Goal: Information Seeking & Learning: Find specific fact

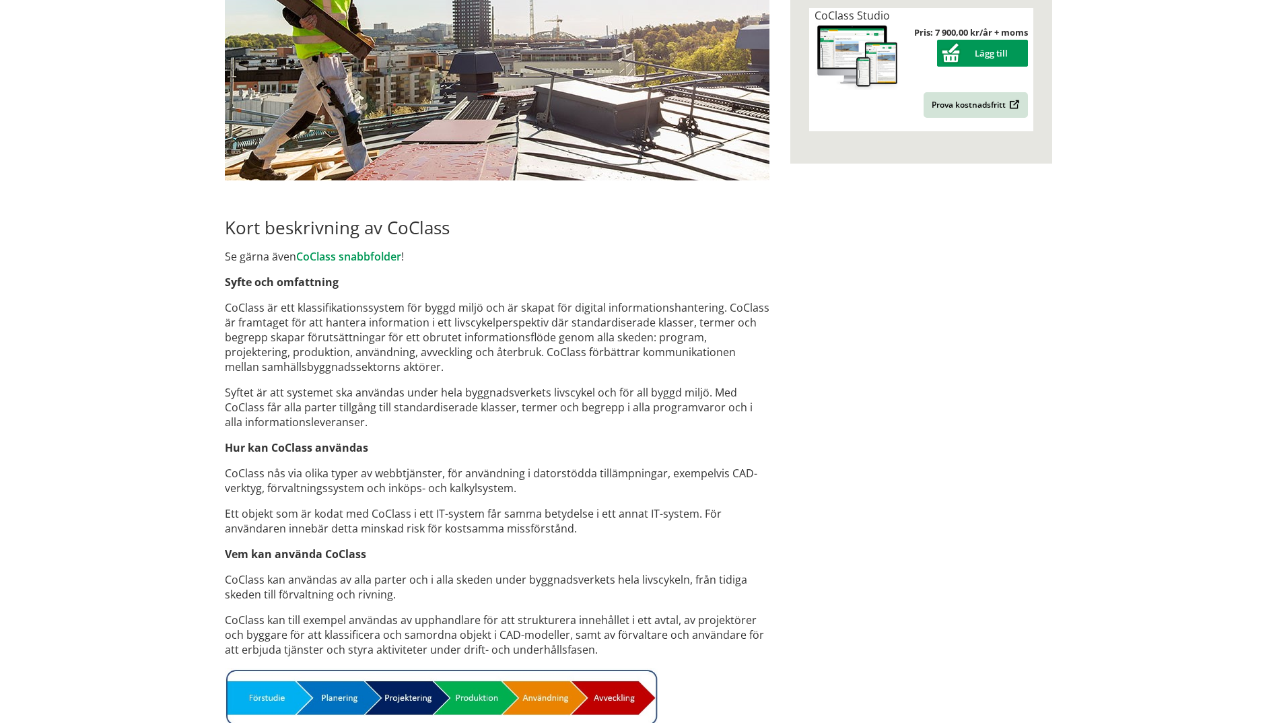
scroll to position [471, 0]
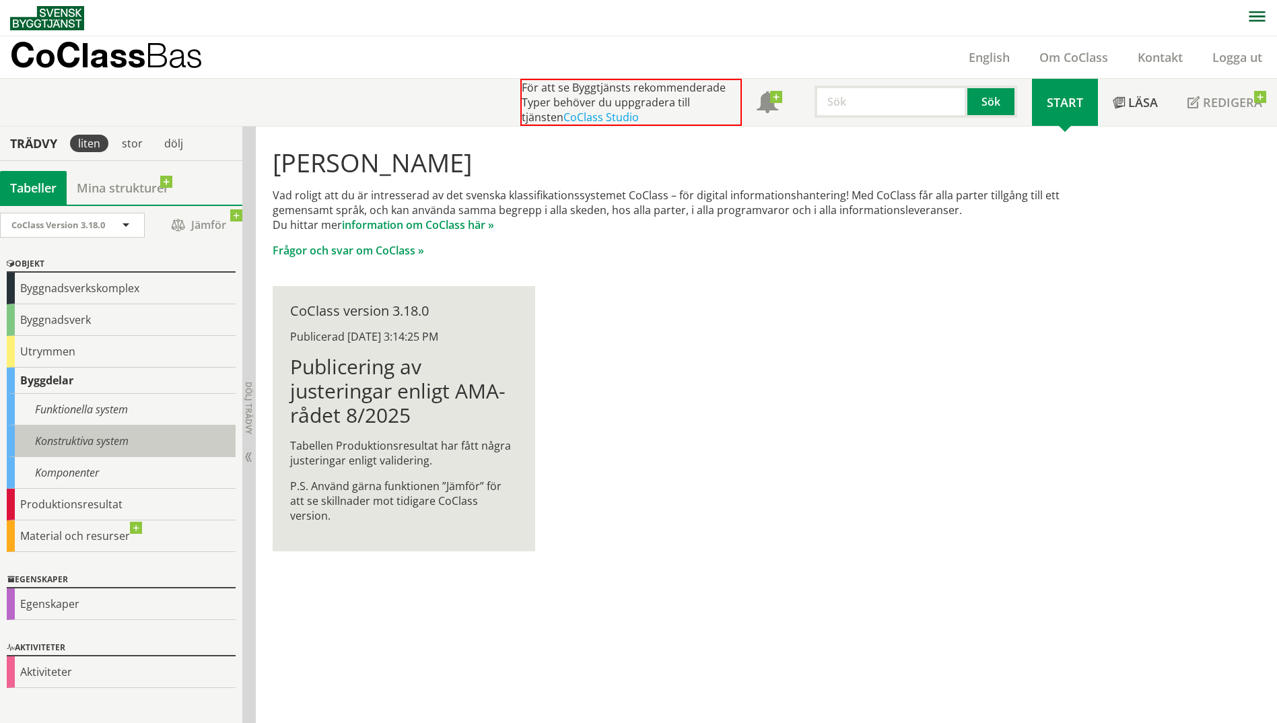
click at [148, 437] on div "Konstruktiva system" at bounding box center [121, 441] width 229 height 32
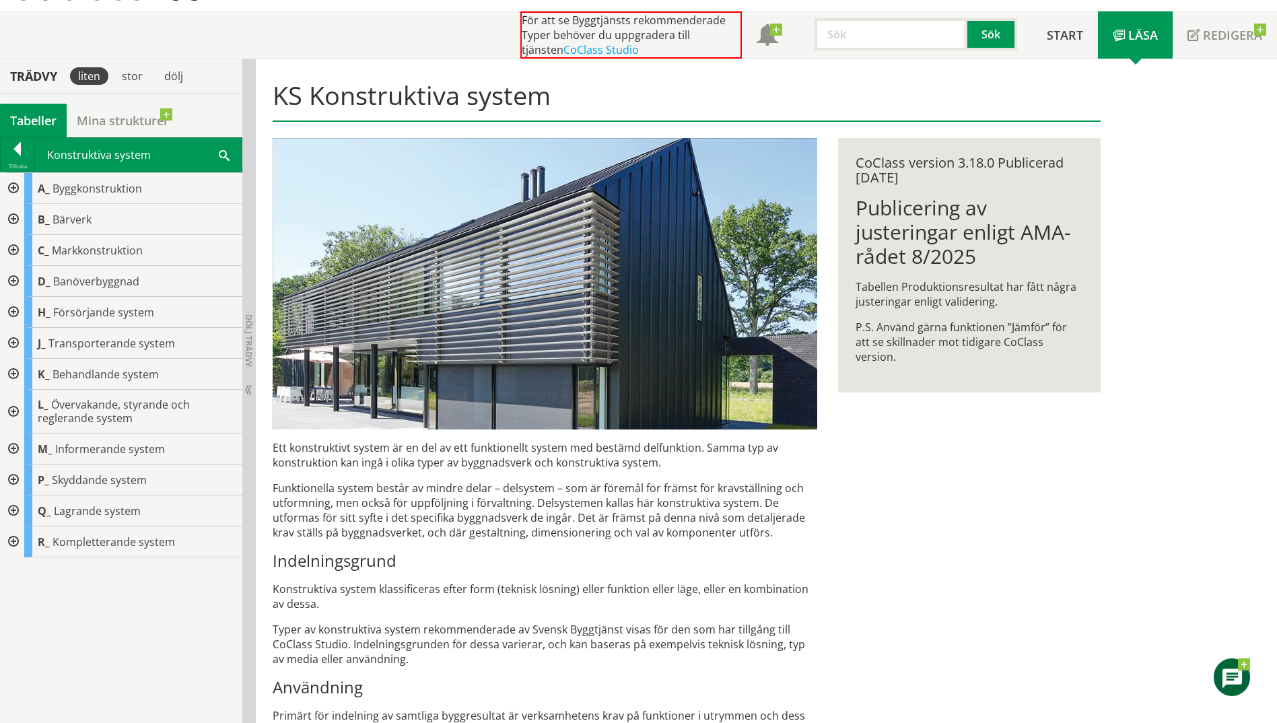
scroll to position [135, 0]
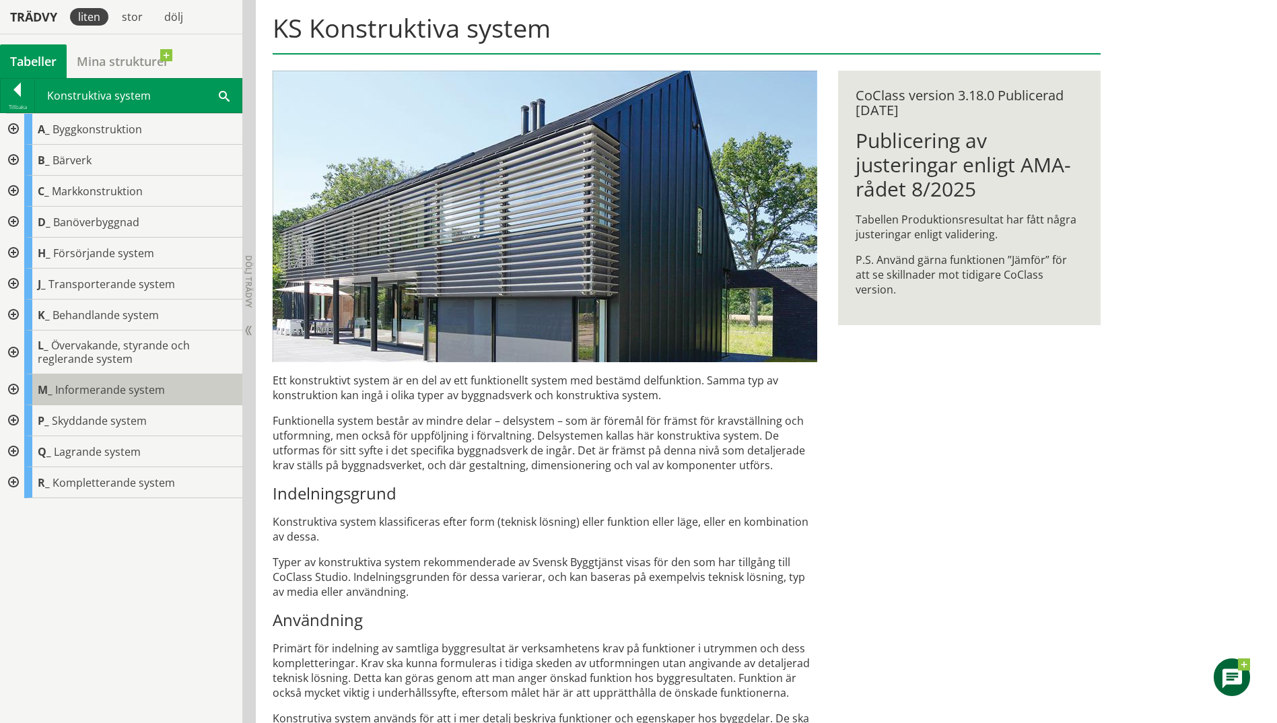
click at [98, 384] on span "Informerande system" at bounding box center [110, 389] width 110 height 15
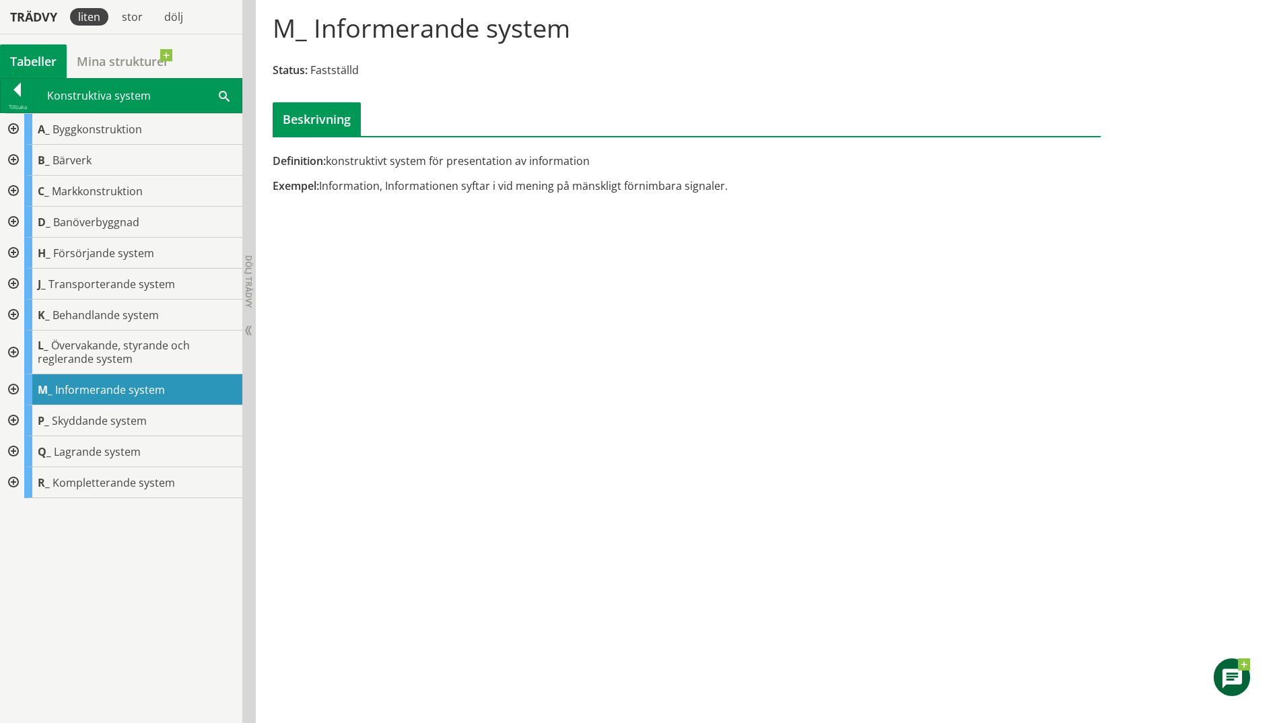
click at [17, 384] on div at bounding box center [12, 389] width 24 height 31
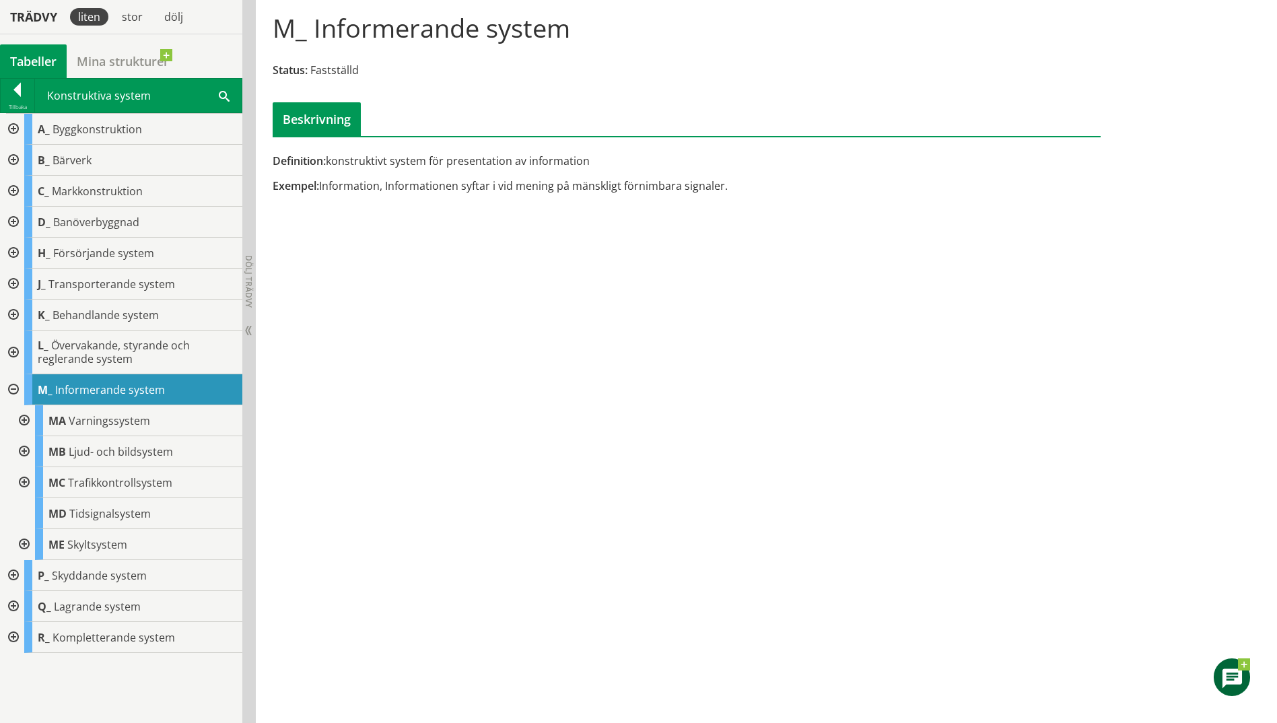
click at [22, 448] on div at bounding box center [23, 451] width 24 height 31
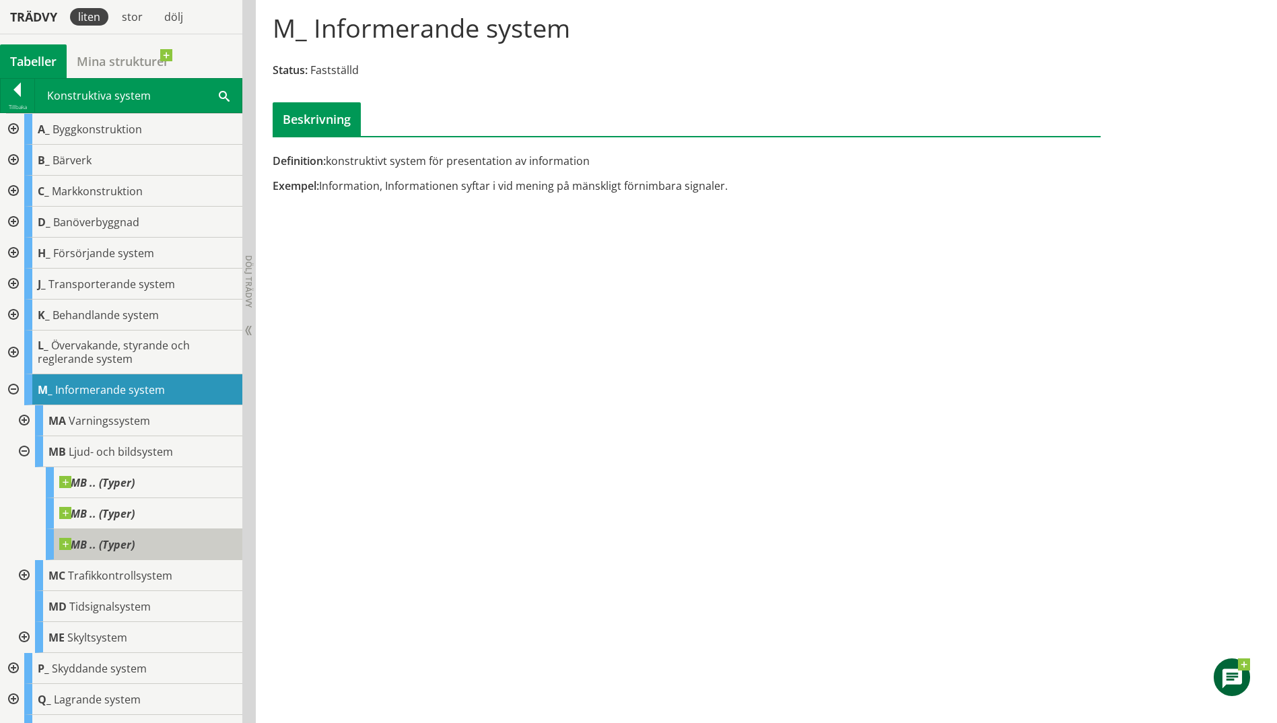
click at [135, 538] on span at bounding box center [135, 538] width 0 height 0
click at [13, 390] on div at bounding box center [12, 389] width 24 height 31
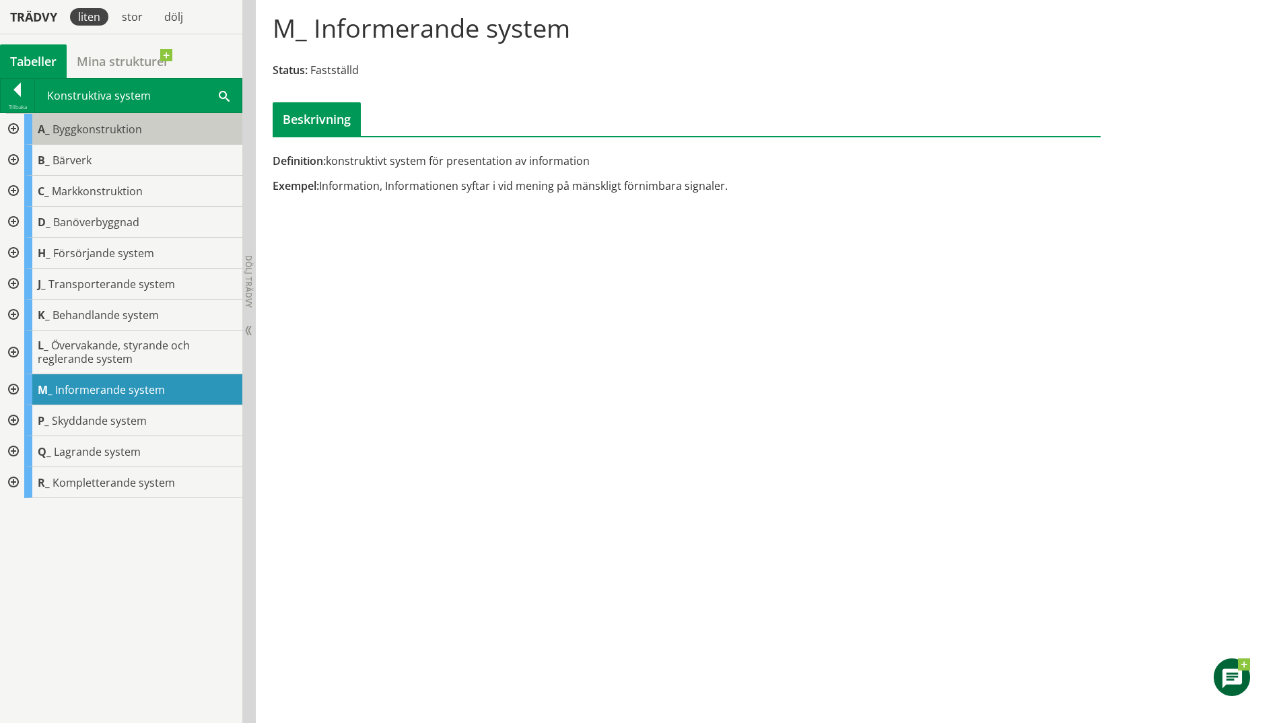
click at [113, 133] on span "Byggkonstruktion" at bounding box center [97, 129] width 90 height 15
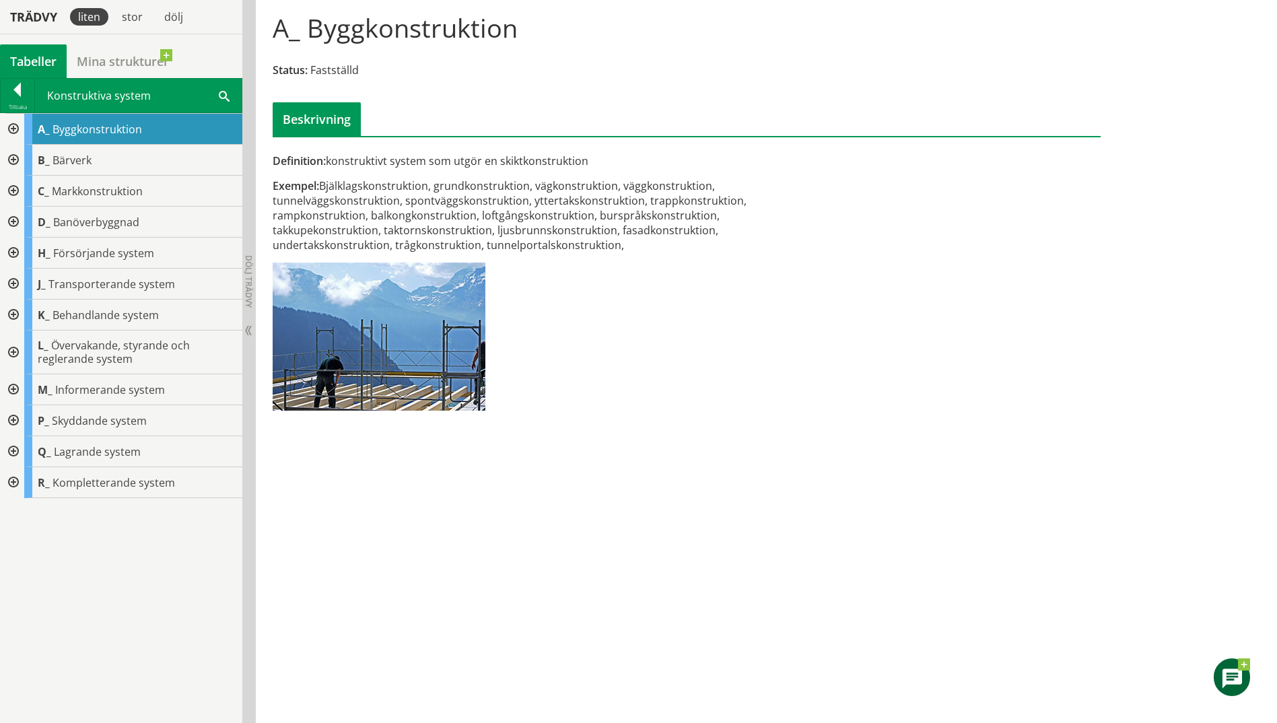
click at [13, 131] on div at bounding box center [12, 129] width 24 height 31
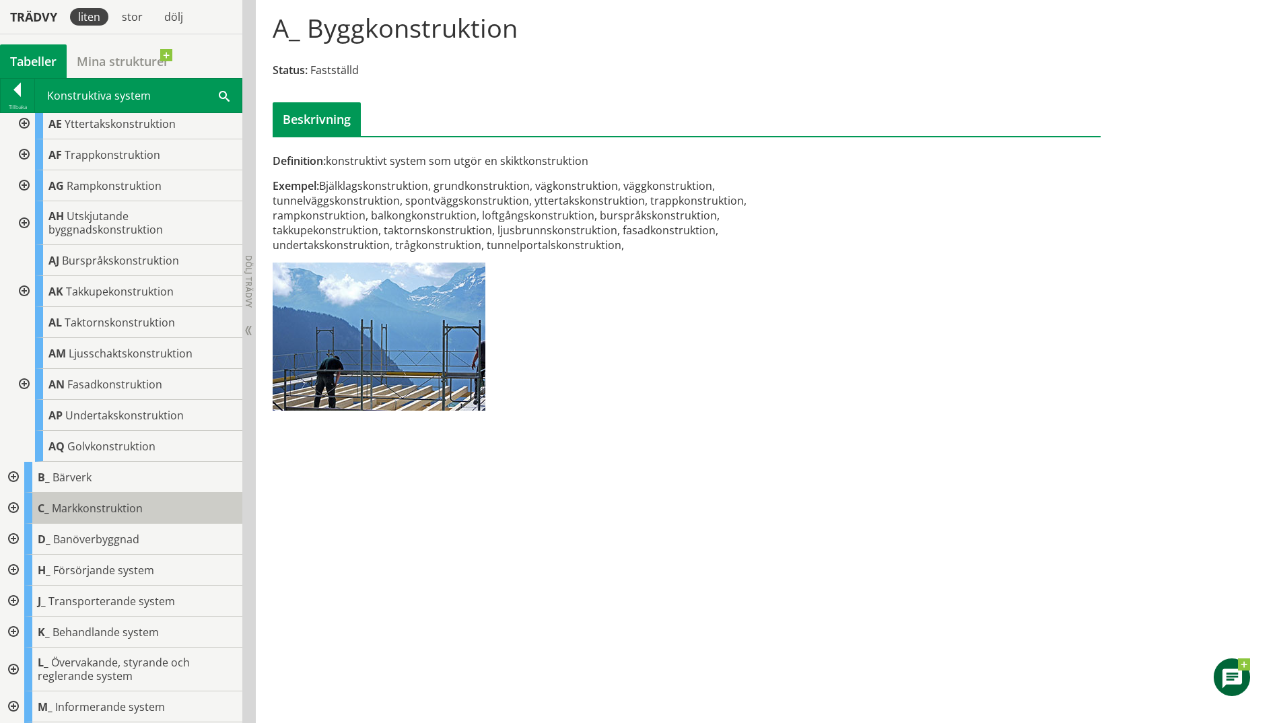
scroll to position [135, 0]
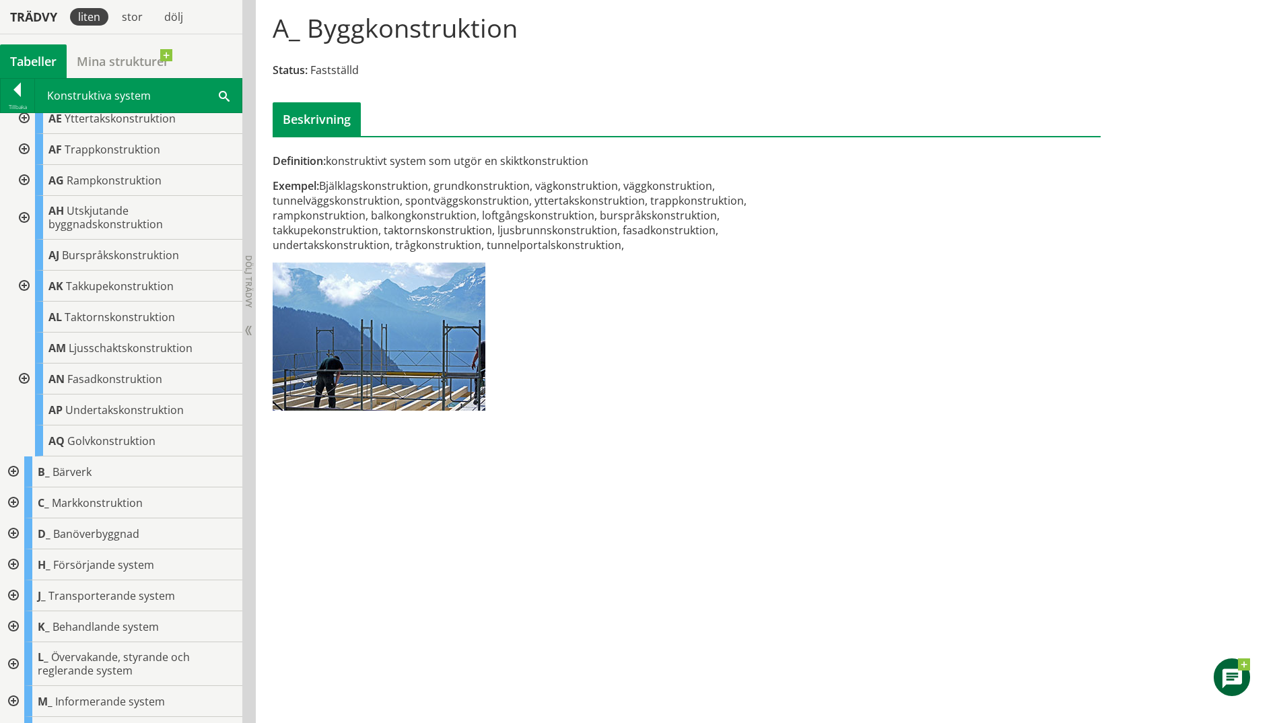
click at [11, 530] on div at bounding box center [12, 533] width 24 height 31
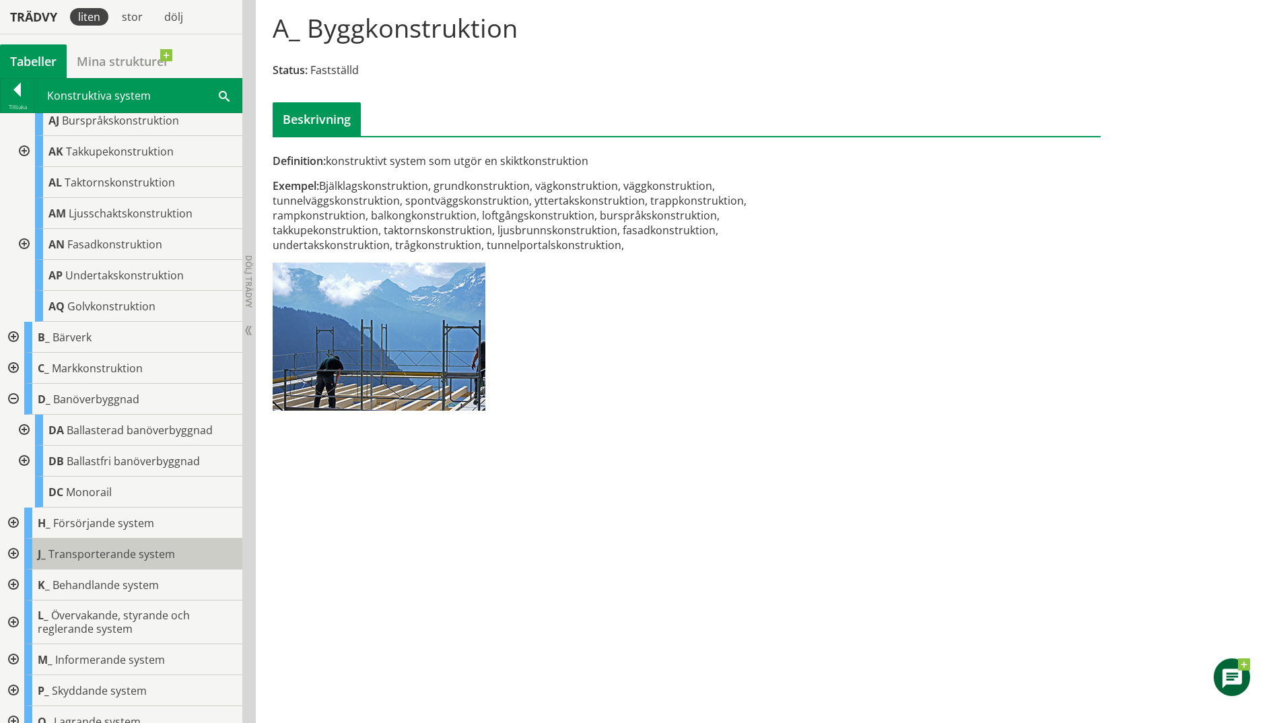
scroll to position [314, 0]
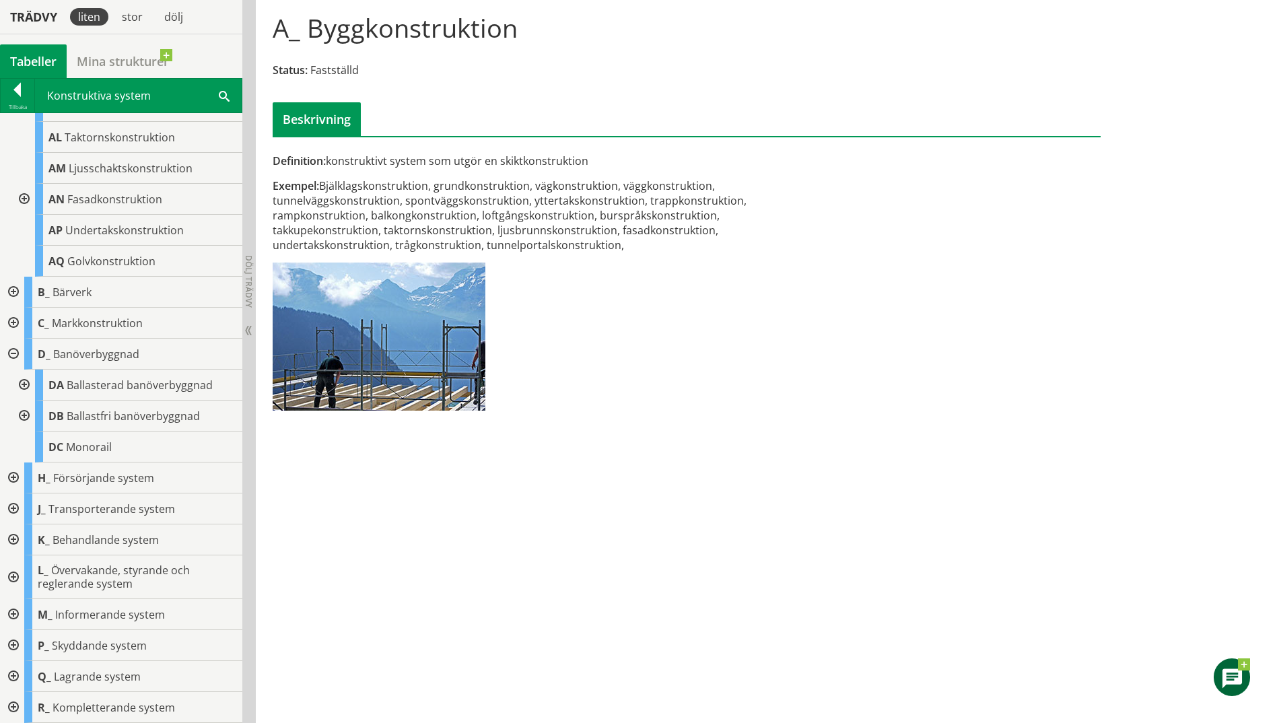
click at [15, 538] on div at bounding box center [12, 539] width 24 height 31
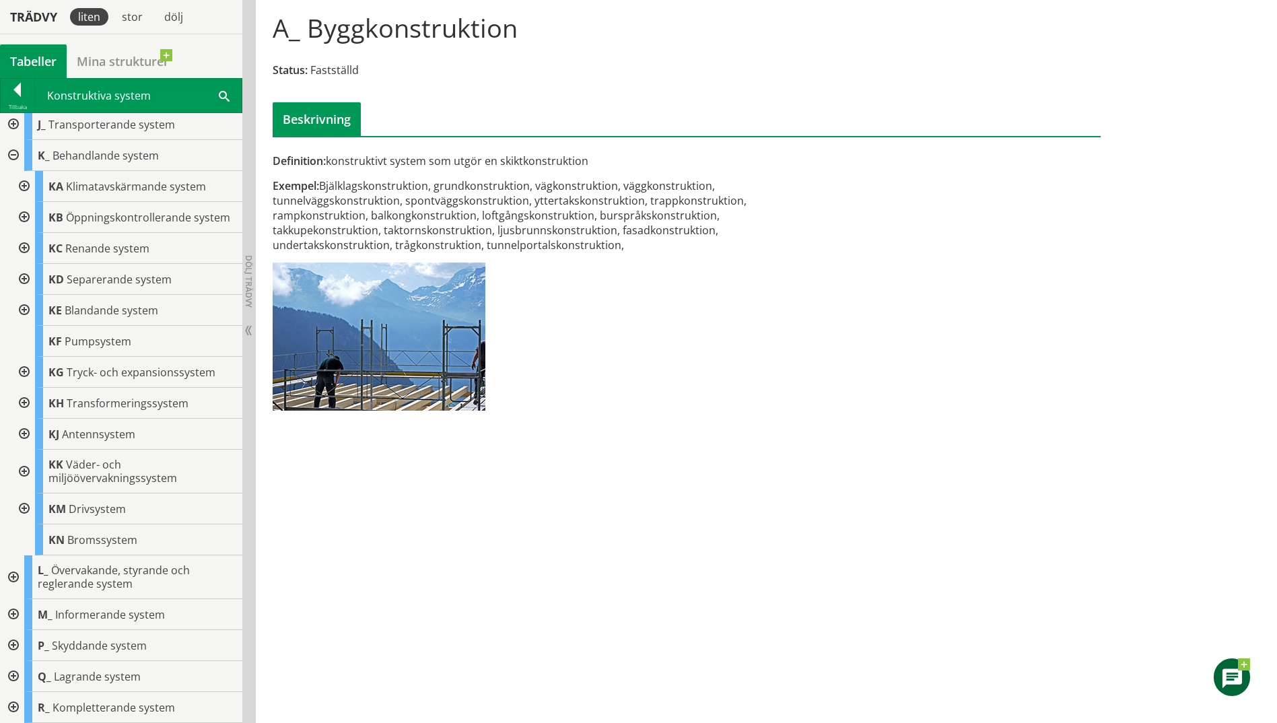
scroll to position [711, 0]
click at [10, 705] on div at bounding box center [12, 707] width 24 height 31
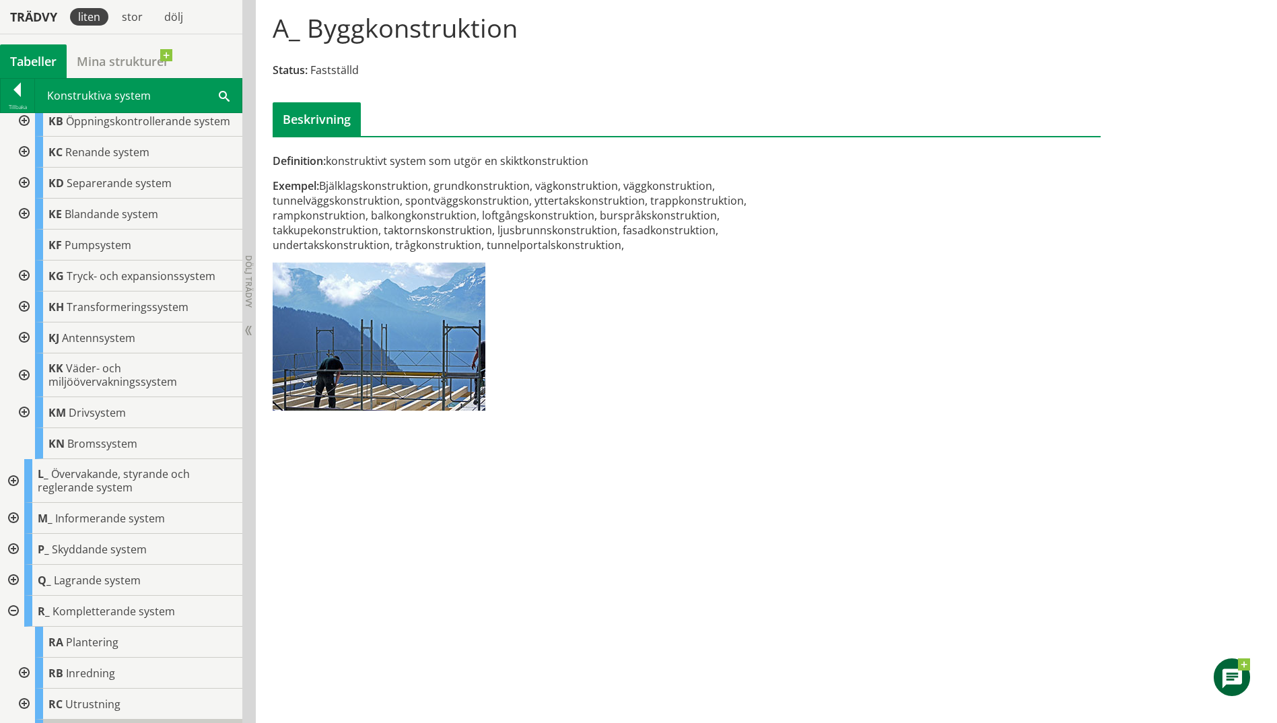
scroll to position [879, 0]
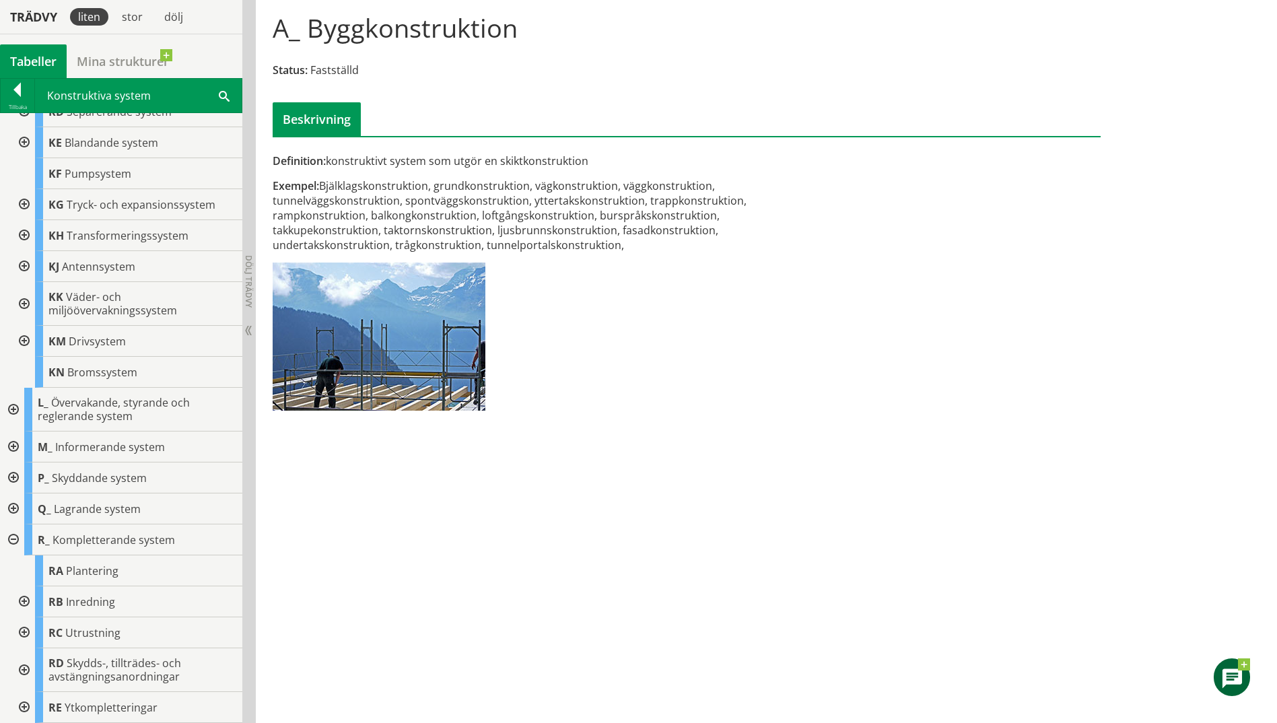
click at [26, 633] on div at bounding box center [23, 632] width 24 height 31
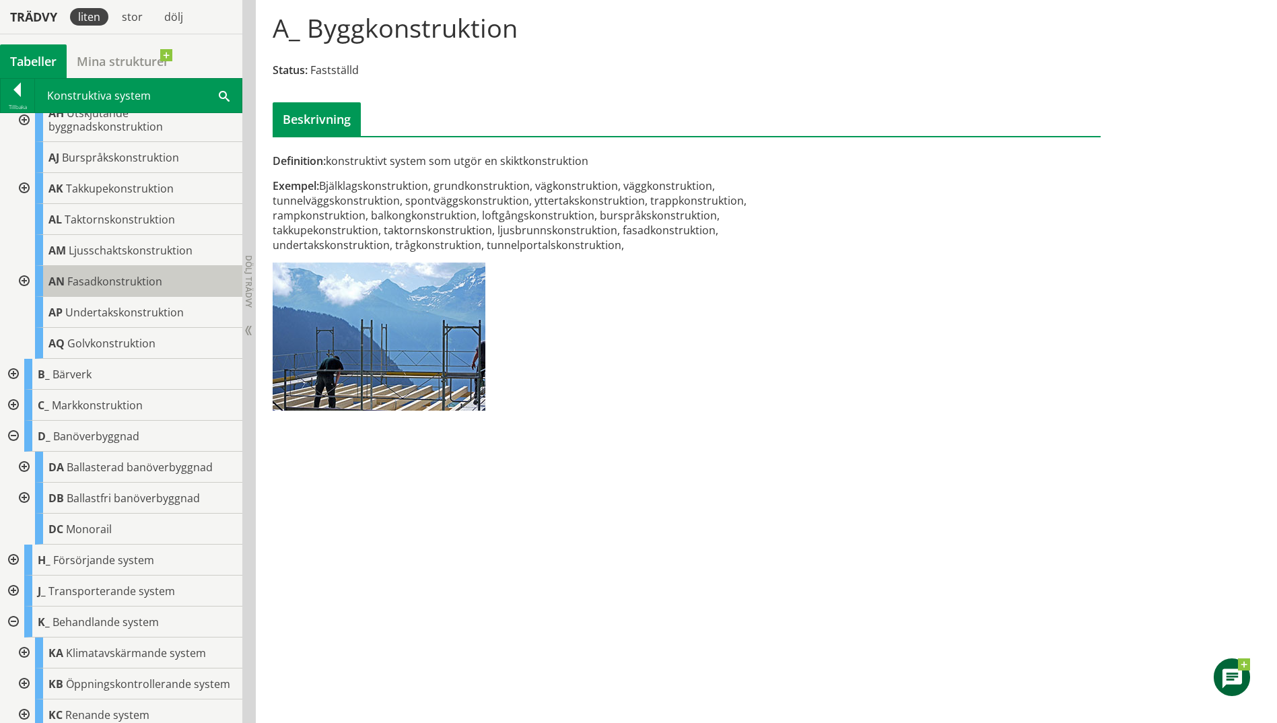
scroll to position [159, 0]
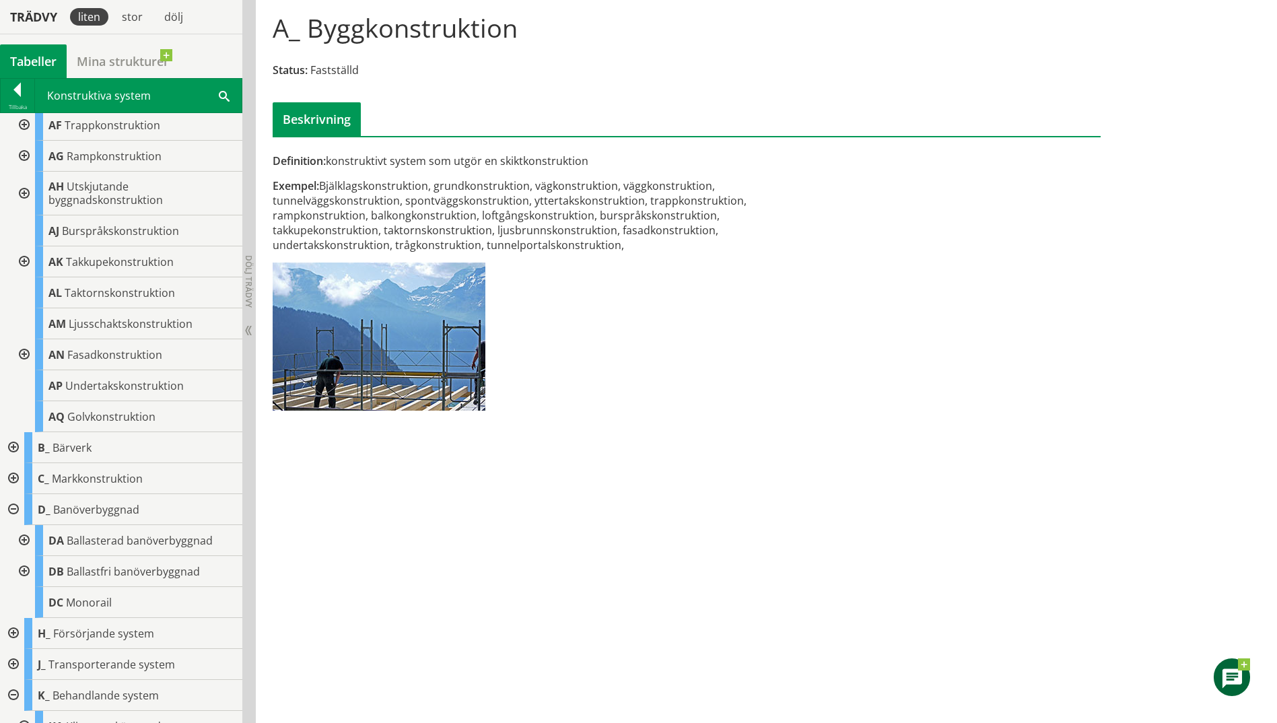
click at [226, 100] on span at bounding box center [224, 95] width 11 height 14
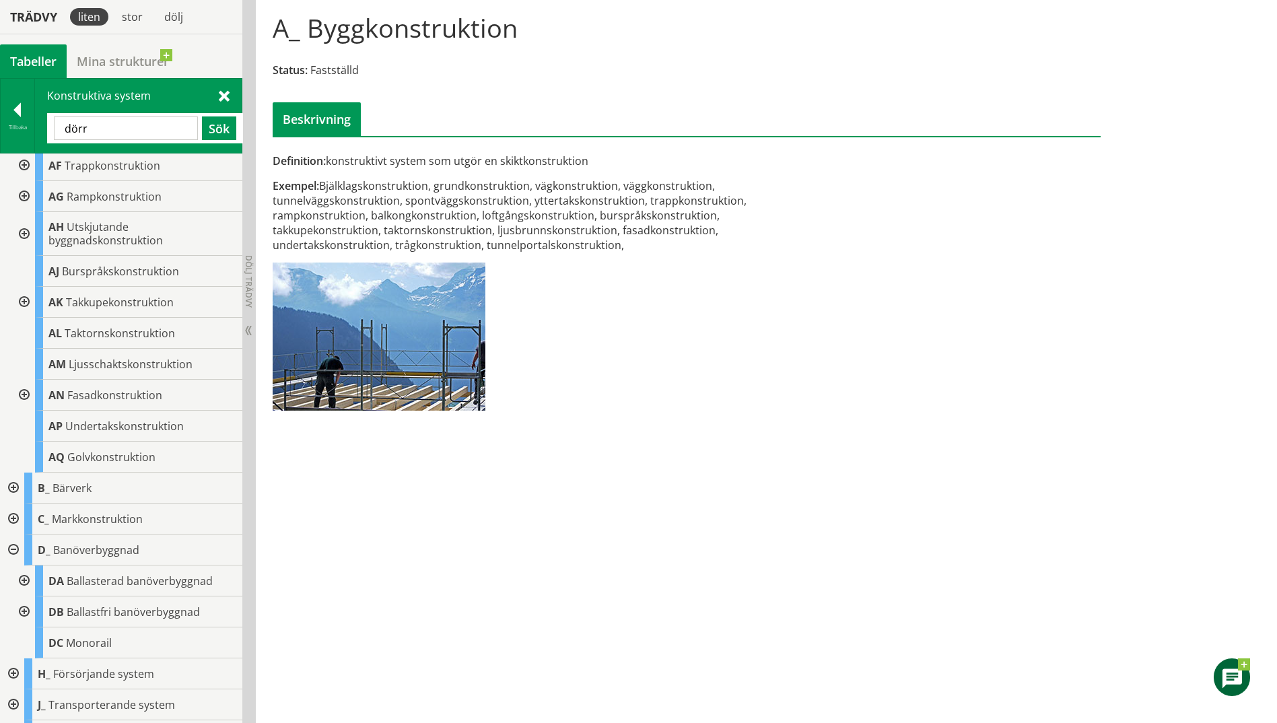
type input "dörr"
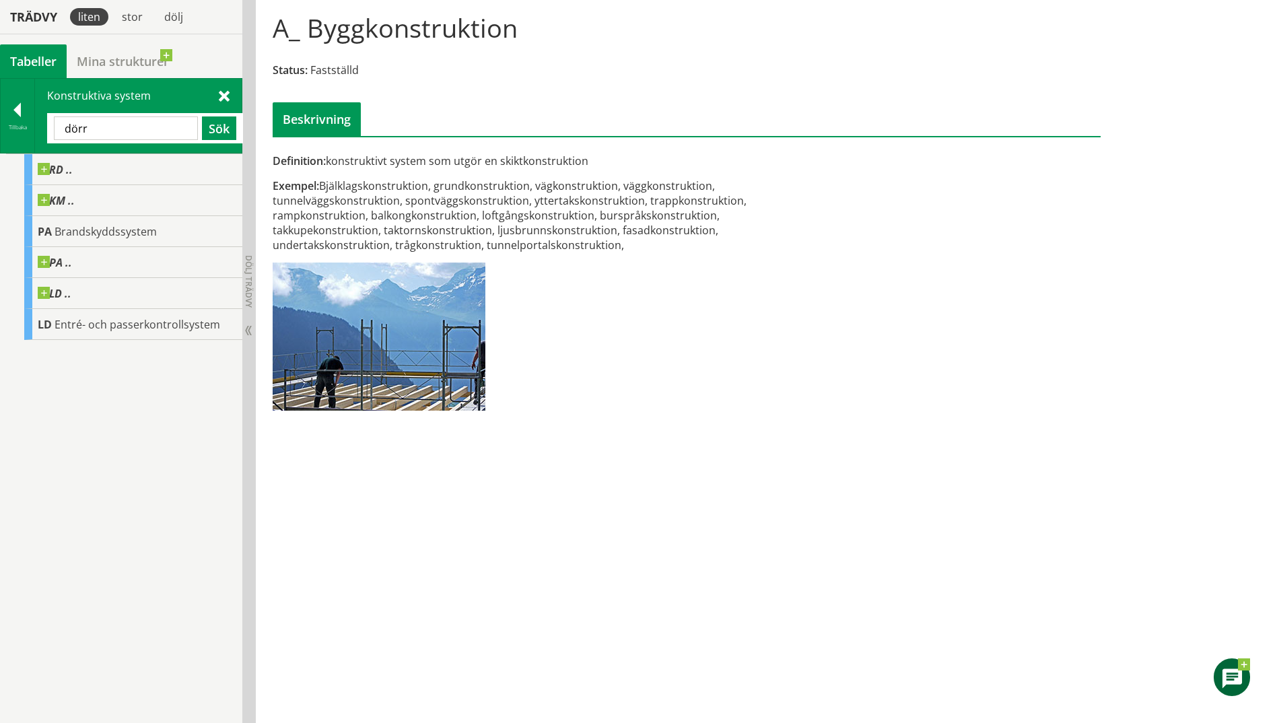
scroll to position [0, 0]
click at [73, 163] on span at bounding box center [73, 163] width 0 height 0
click at [227, 94] on span at bounding box center [224, 95] width 11 height 14
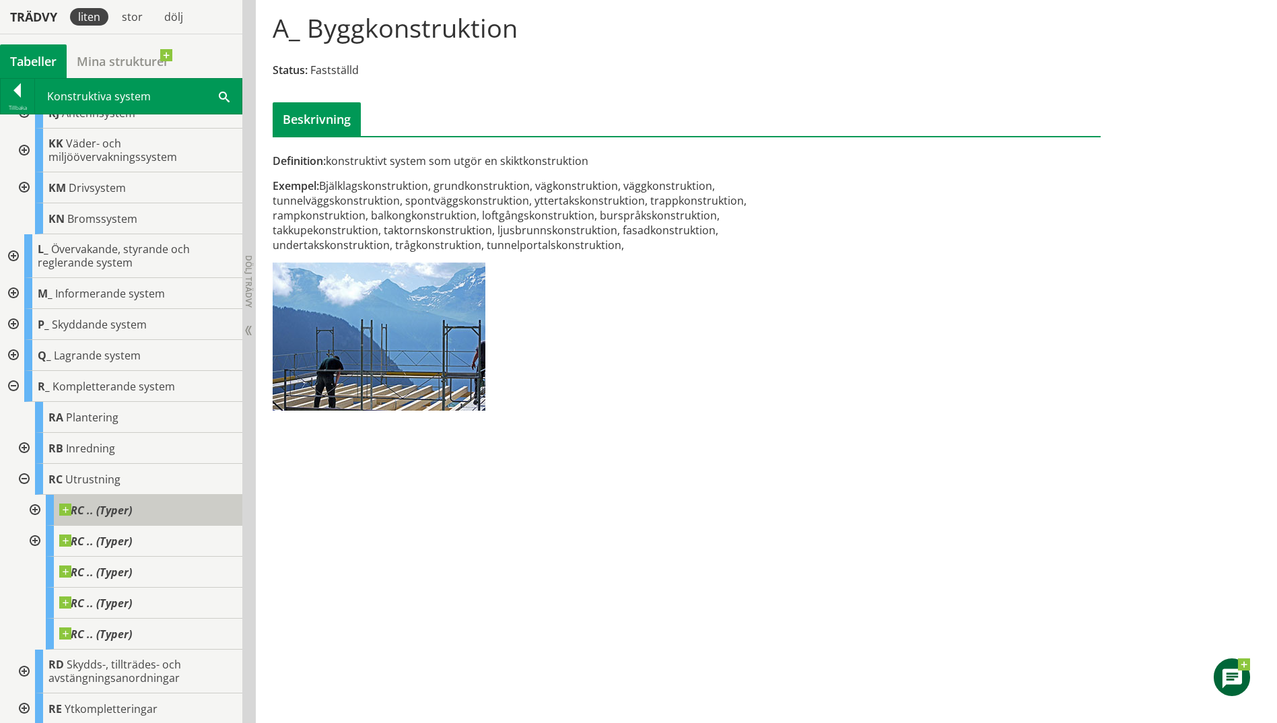
scroll to position [1034, 0]
click at [223, 94] on span at bounding box center [224, 96] width 11 height 14
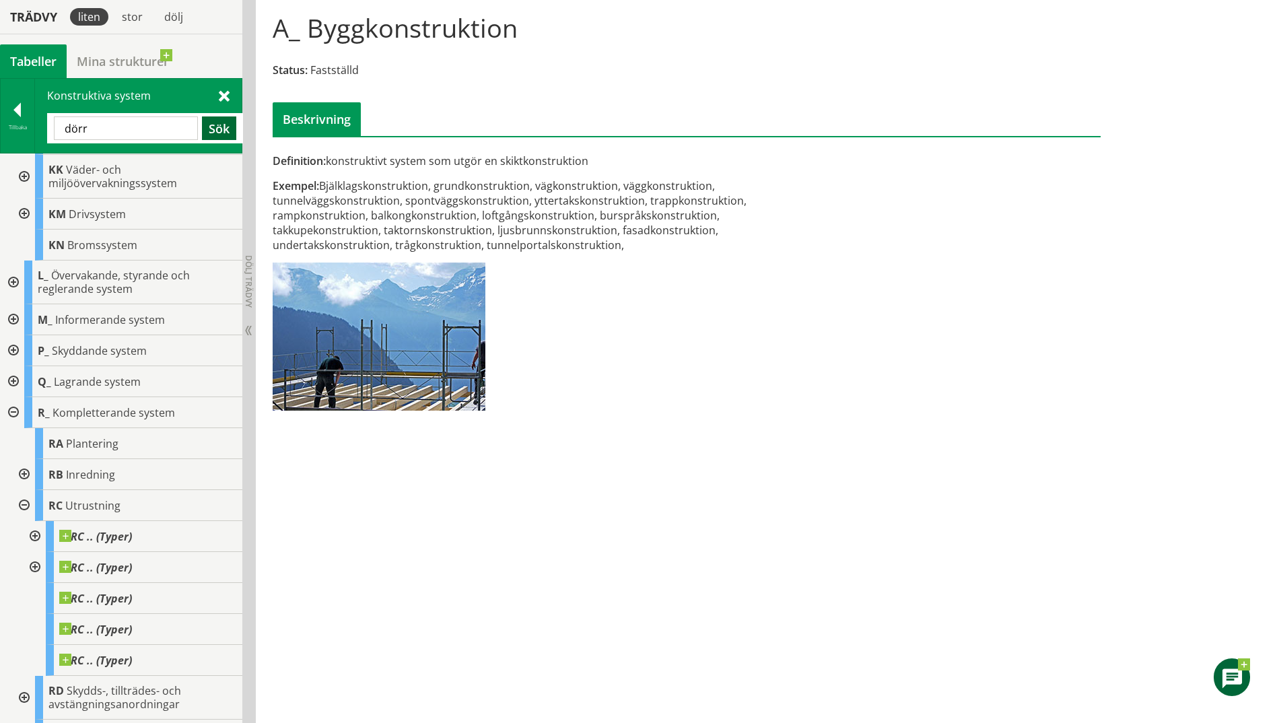
click at [209, 126] on button "Sök" at bounding box center [219, 128] width 34 height 24
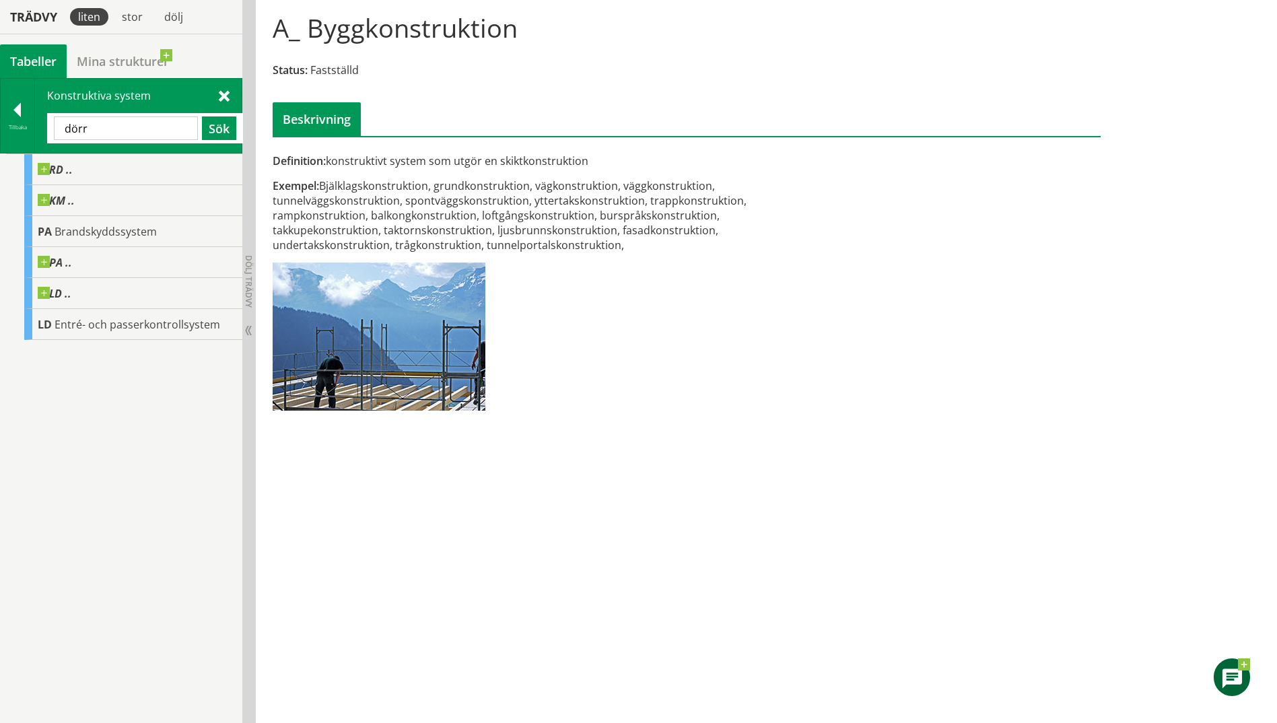
click at [218, 96] on div "Konstruktiva system dörr Sök" at bounding box center [138, 116] width 207 height 74
click at [226, 95] on span at bounding box center [224, 95] width 11 height 14
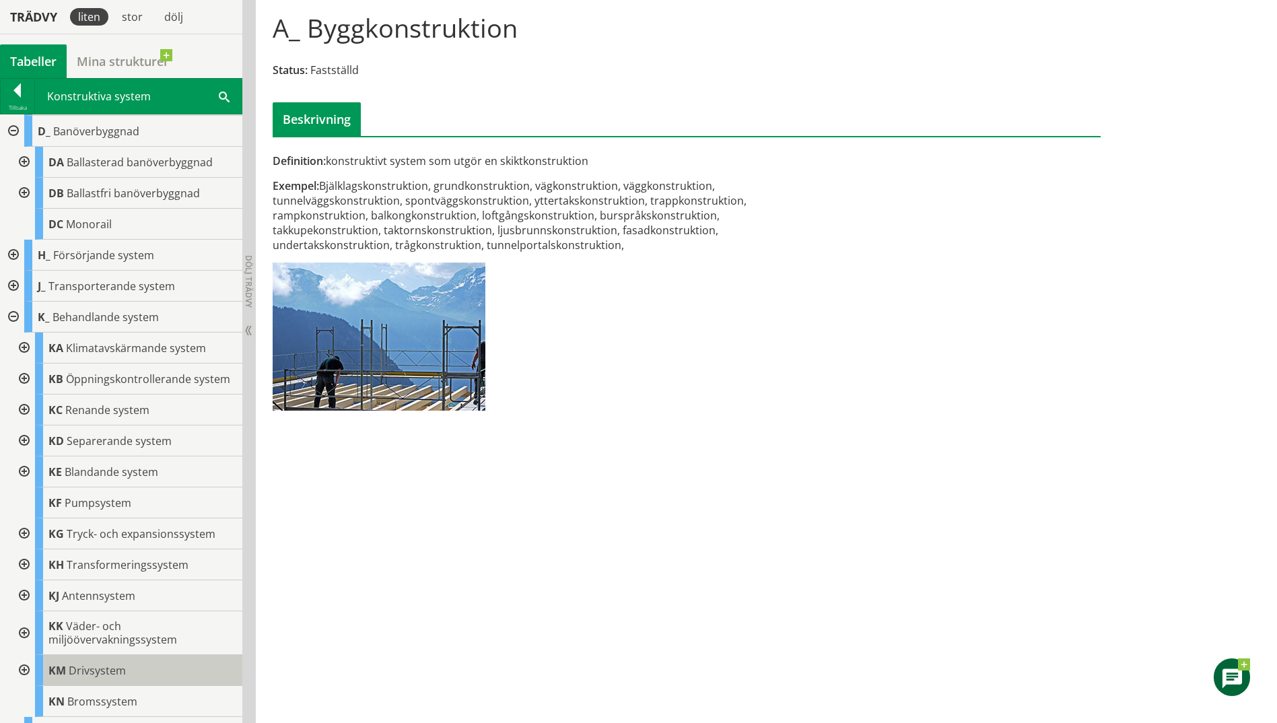
scroll to position [606, 0]
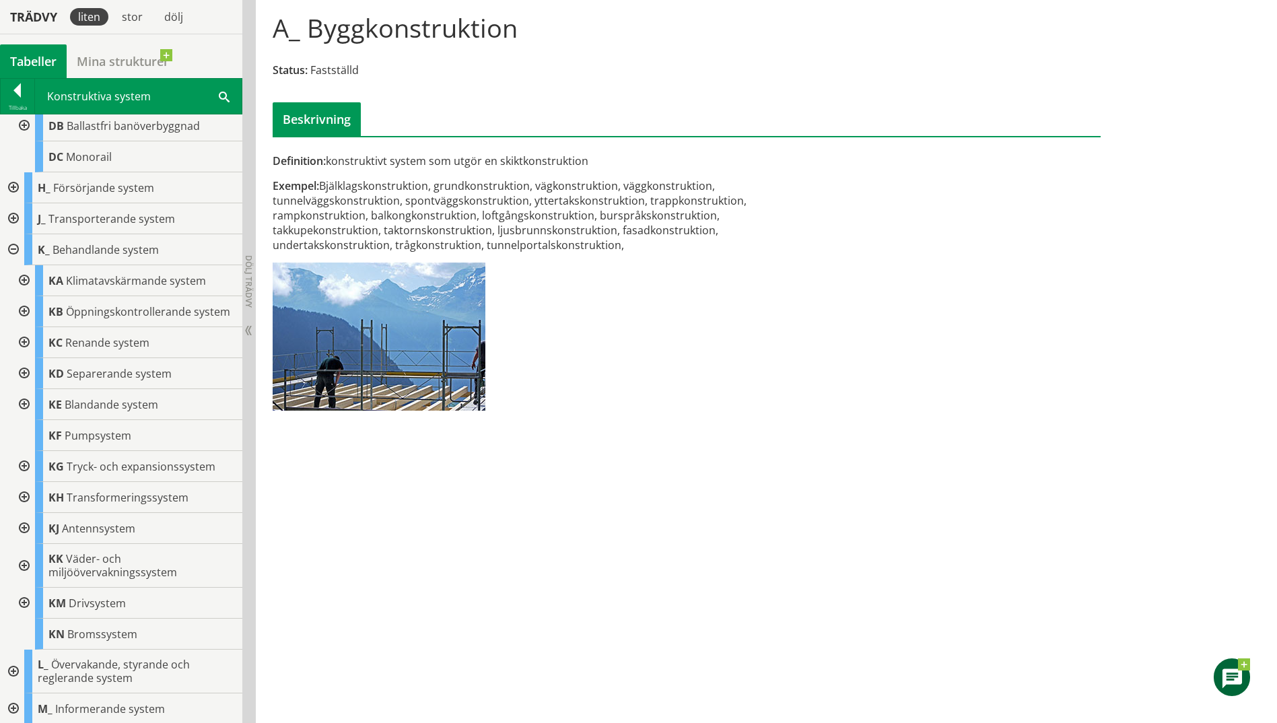
click at [25, 608] on div at bounding box center [23, 603] width 24 height 31
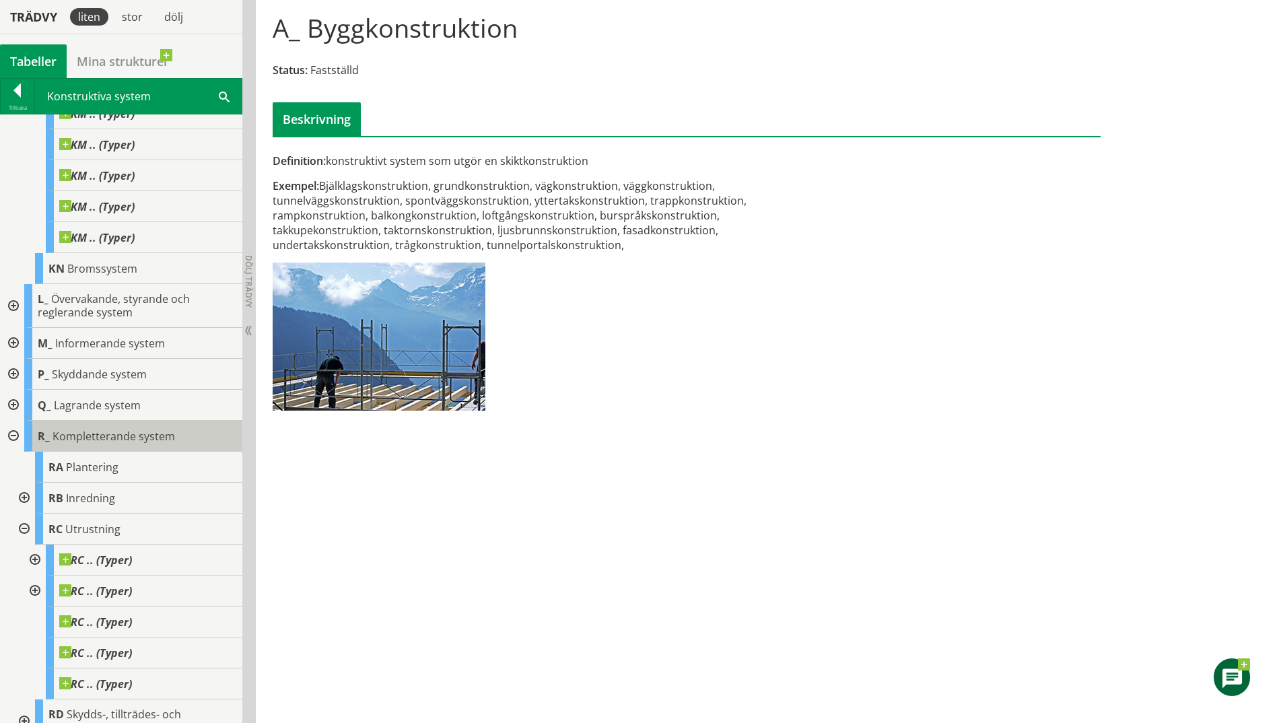
scroll to position [1251, 0]
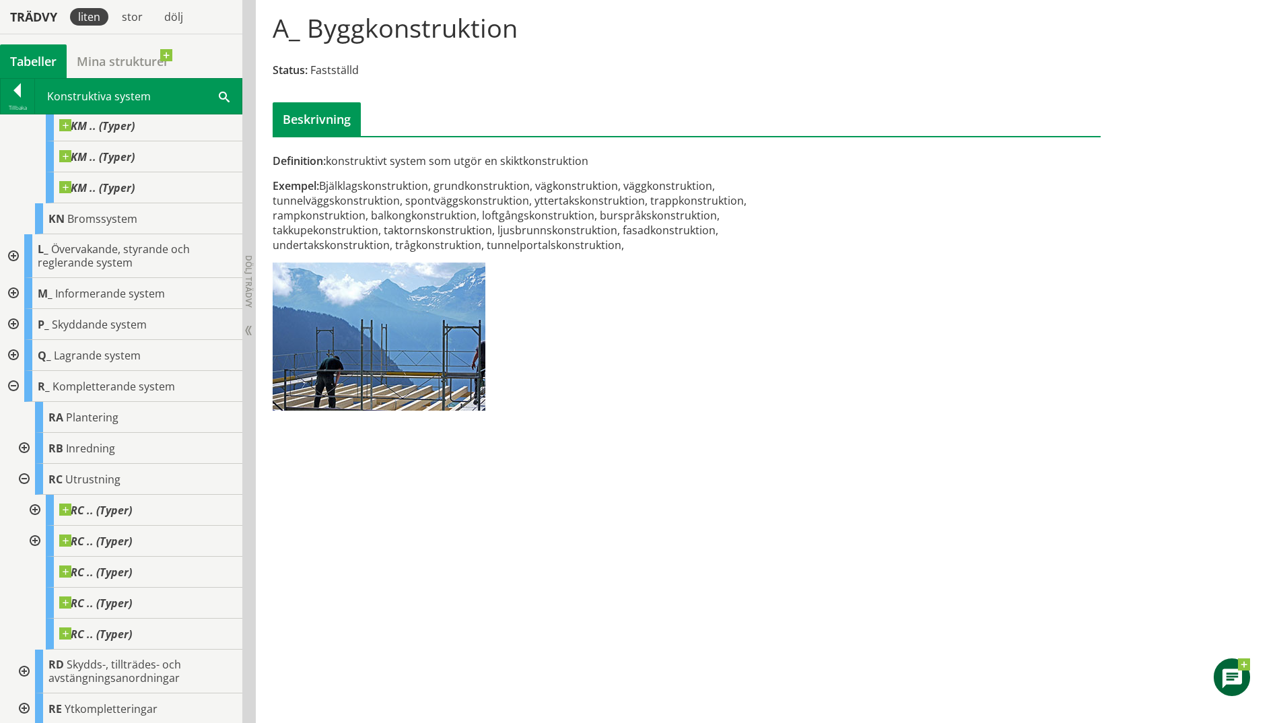
click at [218, 94] on div "Konstruktiva system dörr Sök" at bounding box center [138, 96] width 207 height 35
click at [215, 96] on div "Konstruktiva system dörr Sök" at bounding box center [138, 96] width 207 height 35
click at [13, 87] on div at bounding box center [18, 92] width 34 height 19
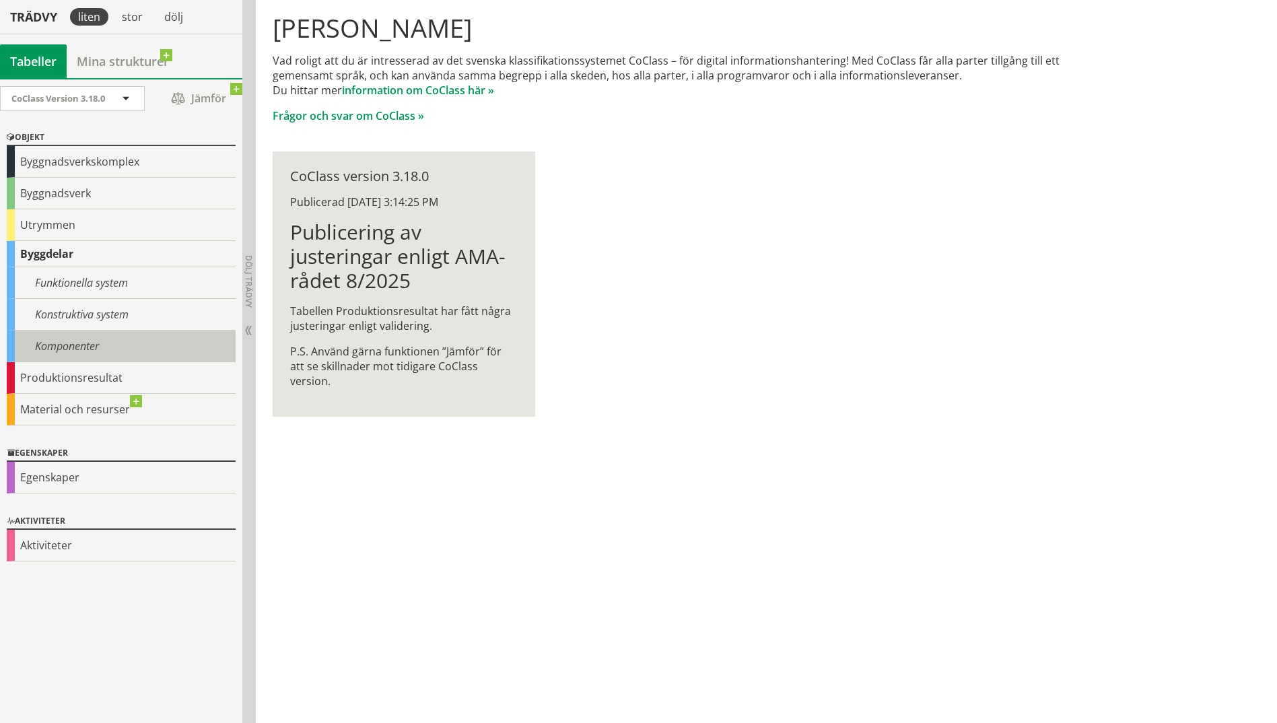
click at [108, 339] on div "Komponenter" at bounding box center [121, 346] width 229 height 32
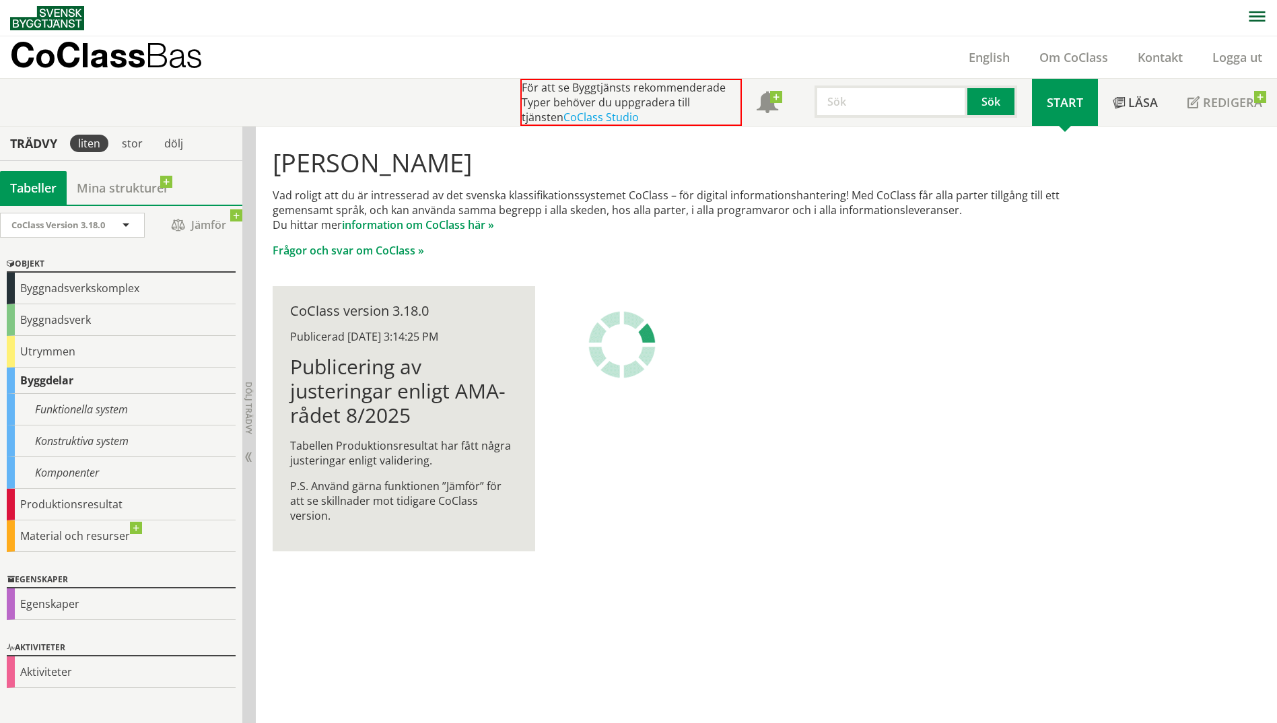
scroll to position [1, 0]
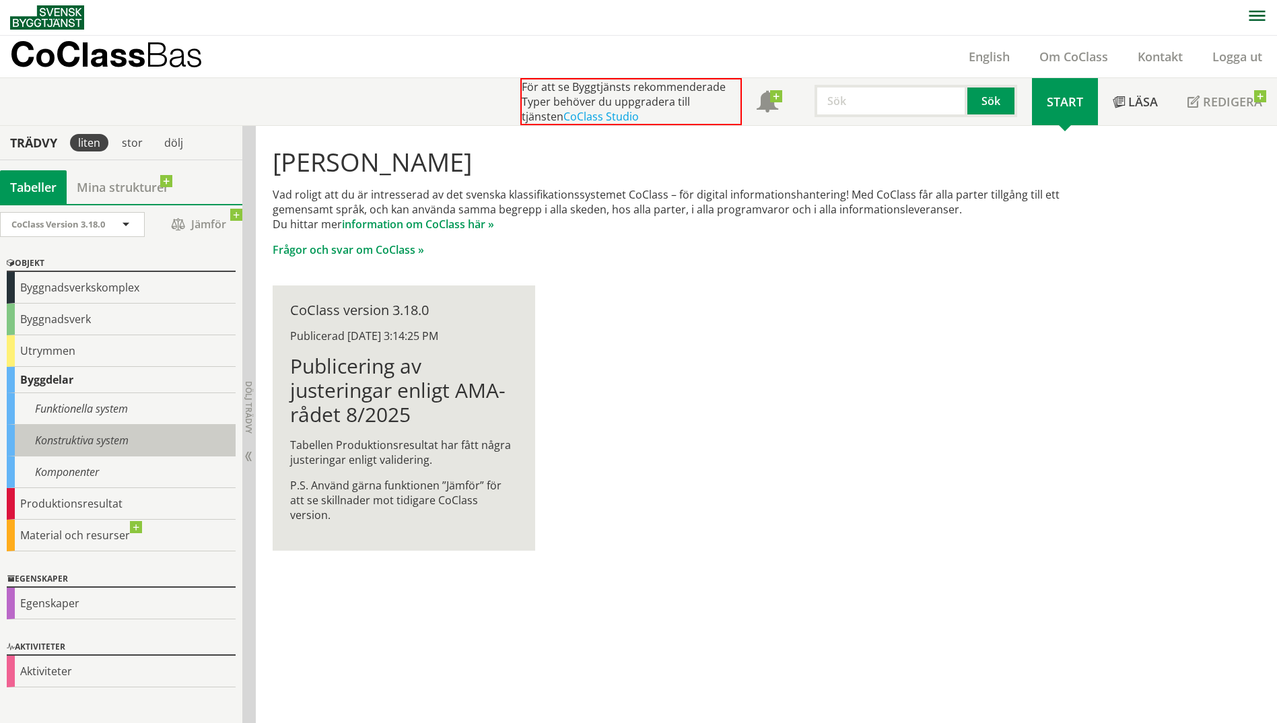
click at [122, 439] on div "Konstruktiva system" at bounding box center [121, 441] width 229 height 32
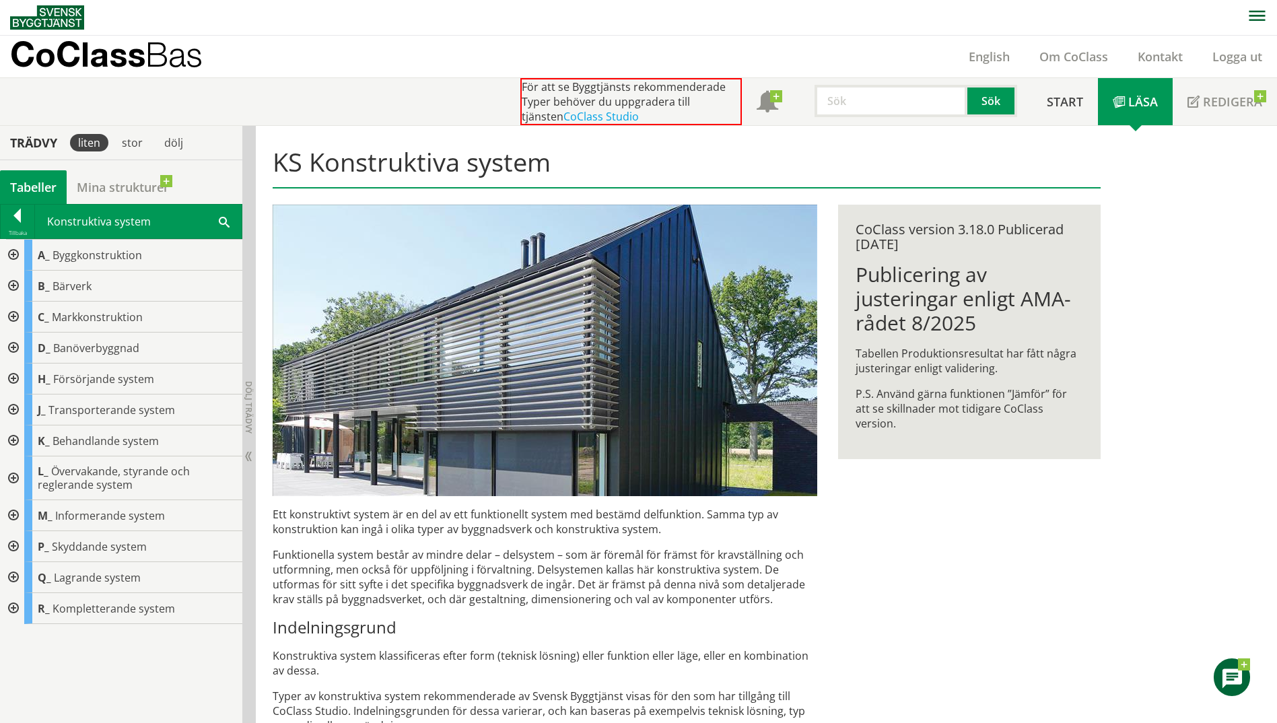
click at [225, 217] on span at bounding box center [224, 221] width 11 height 14
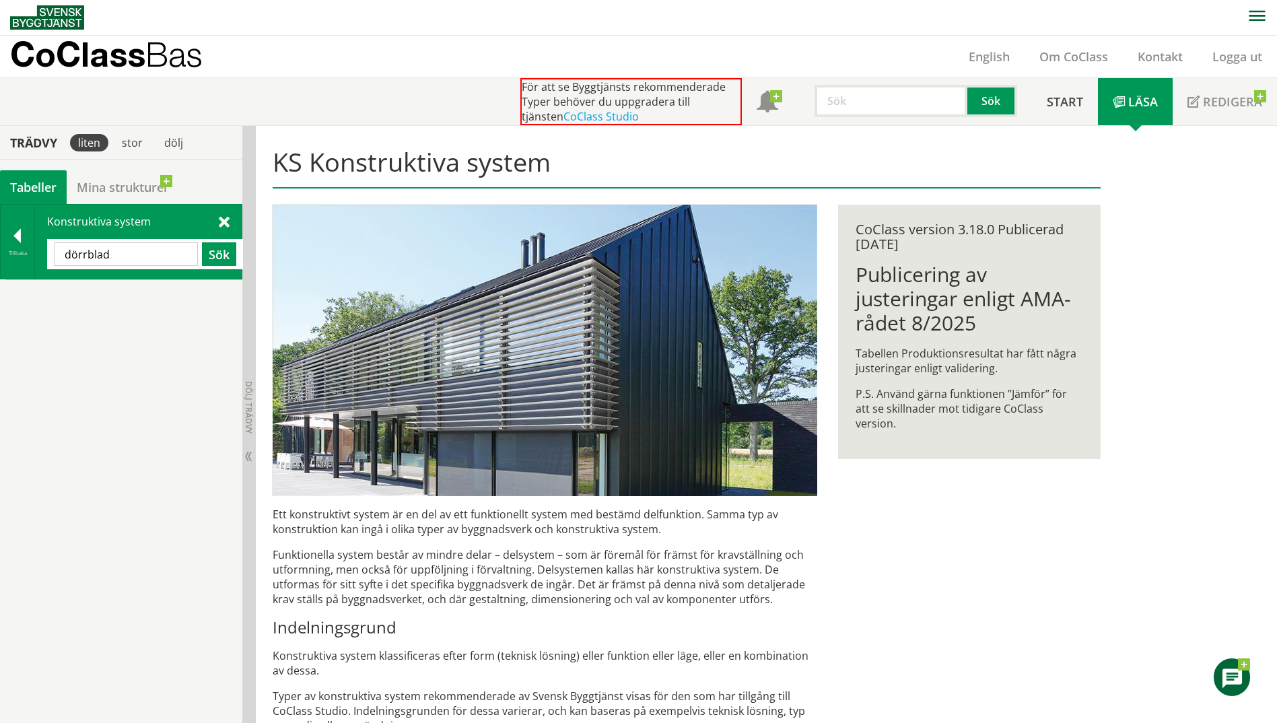
drag, startPoint x: 131, startPoint y: 258, endPoint x: 90, endPoint y: 262, distance: 41.3
click at [90, 262] on input "dörrblad" at bounding box center [126, 254] width 144 height 24
type input "dörr"
click at [218, 253] on button "Sök" at bounding box center [219, 255] width 34 height 24
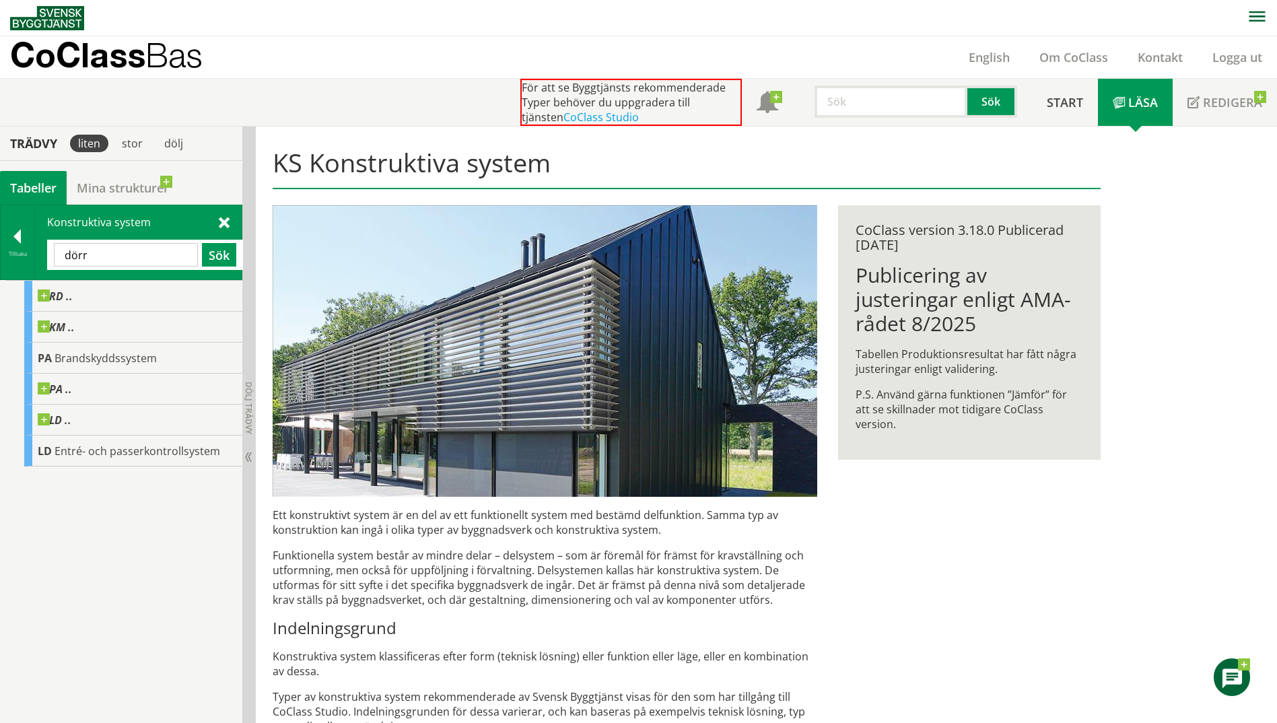
click at [221, 222] on span at bounding box center [224, 222] width 11 height 14
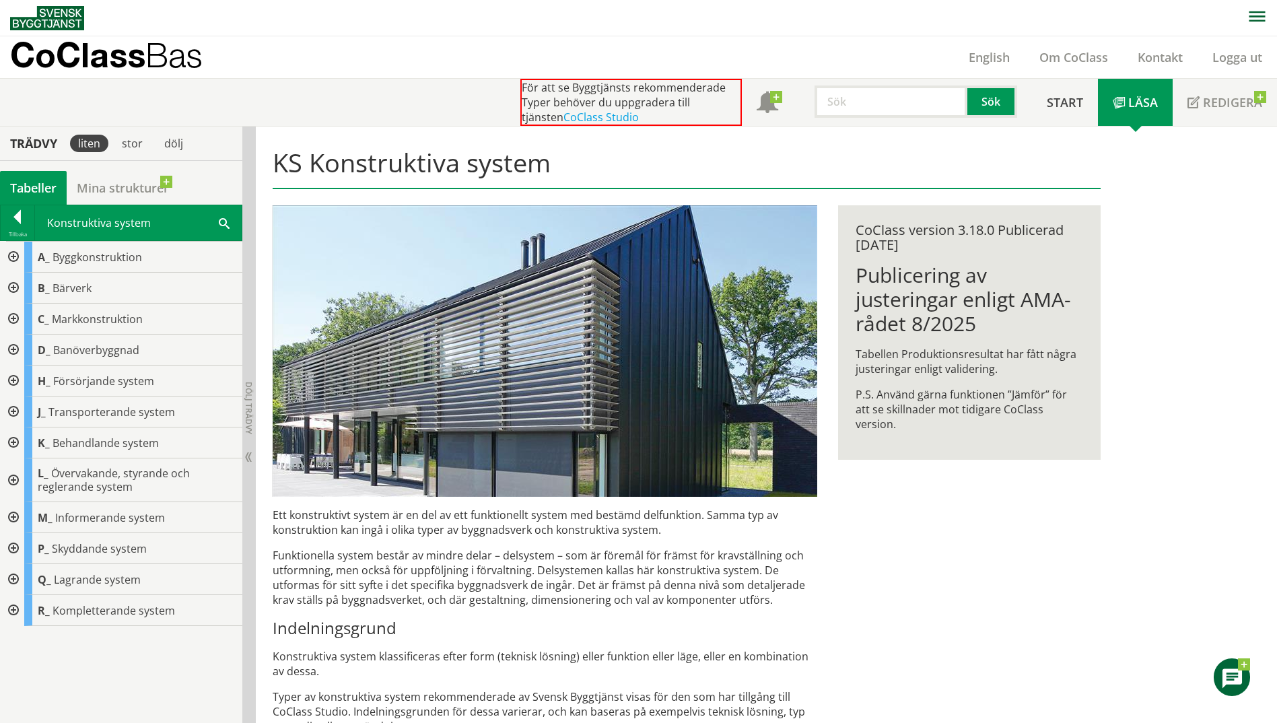
click at [15, 608] on div at bounding box center [12, 610] width 24 height 31
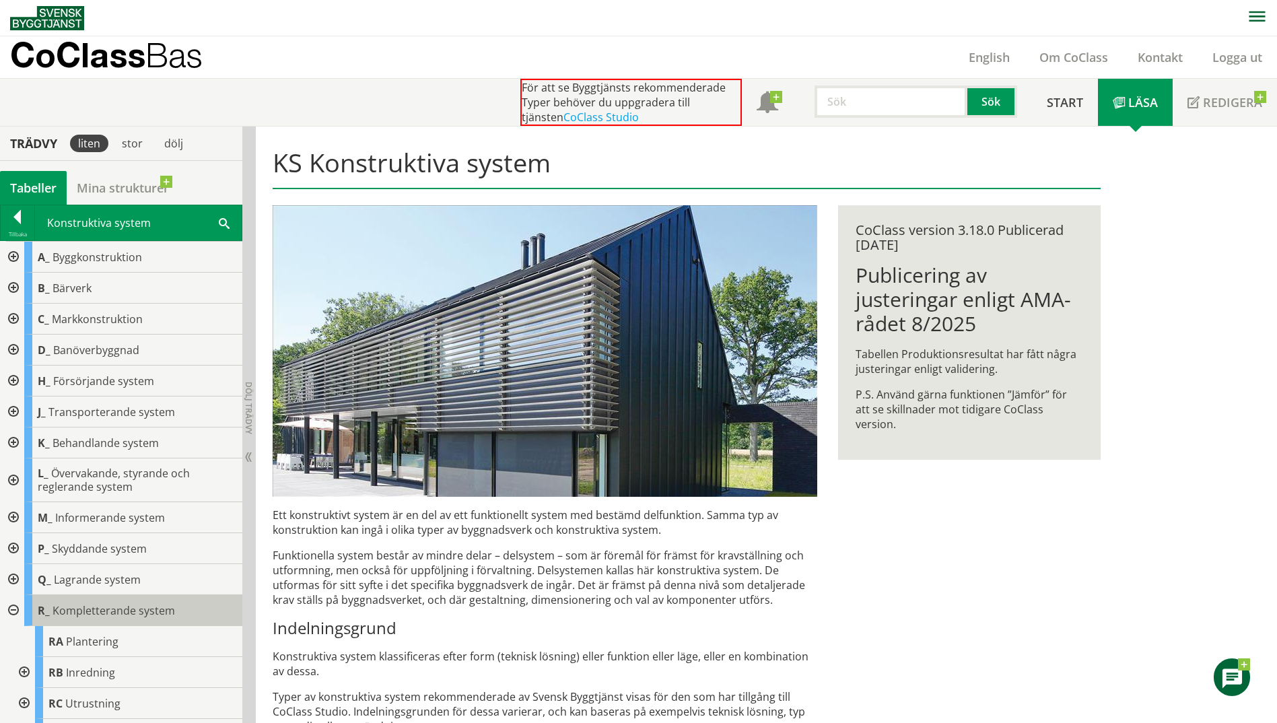
scroll to position [69, 0]
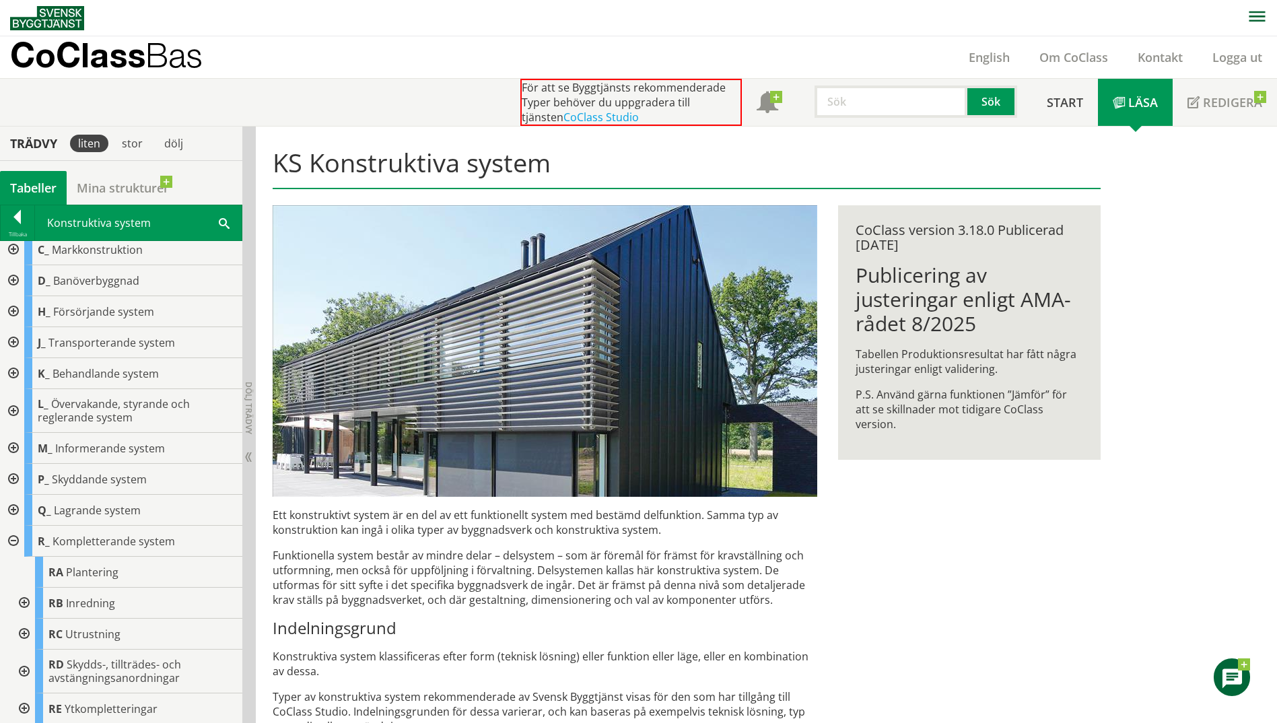
click at [27, 671] on div at bounding box center [23, 672] width 24 height 44
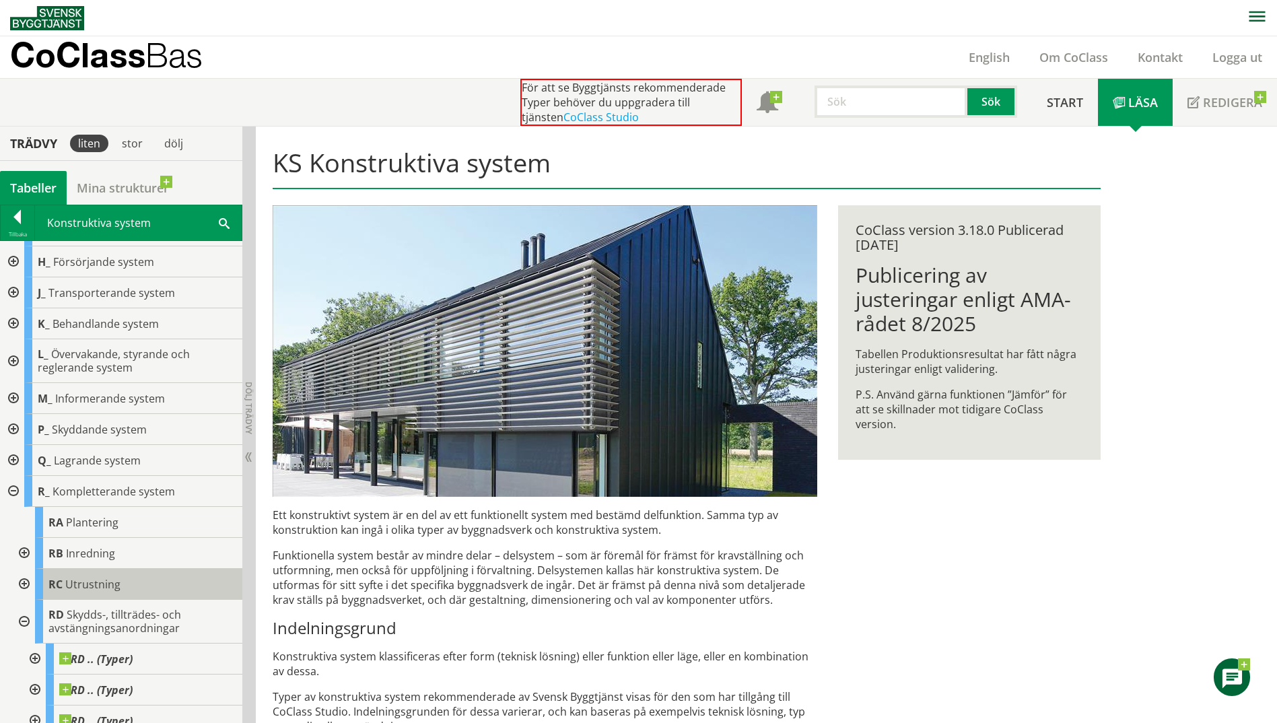
scroll to position [137, 0]
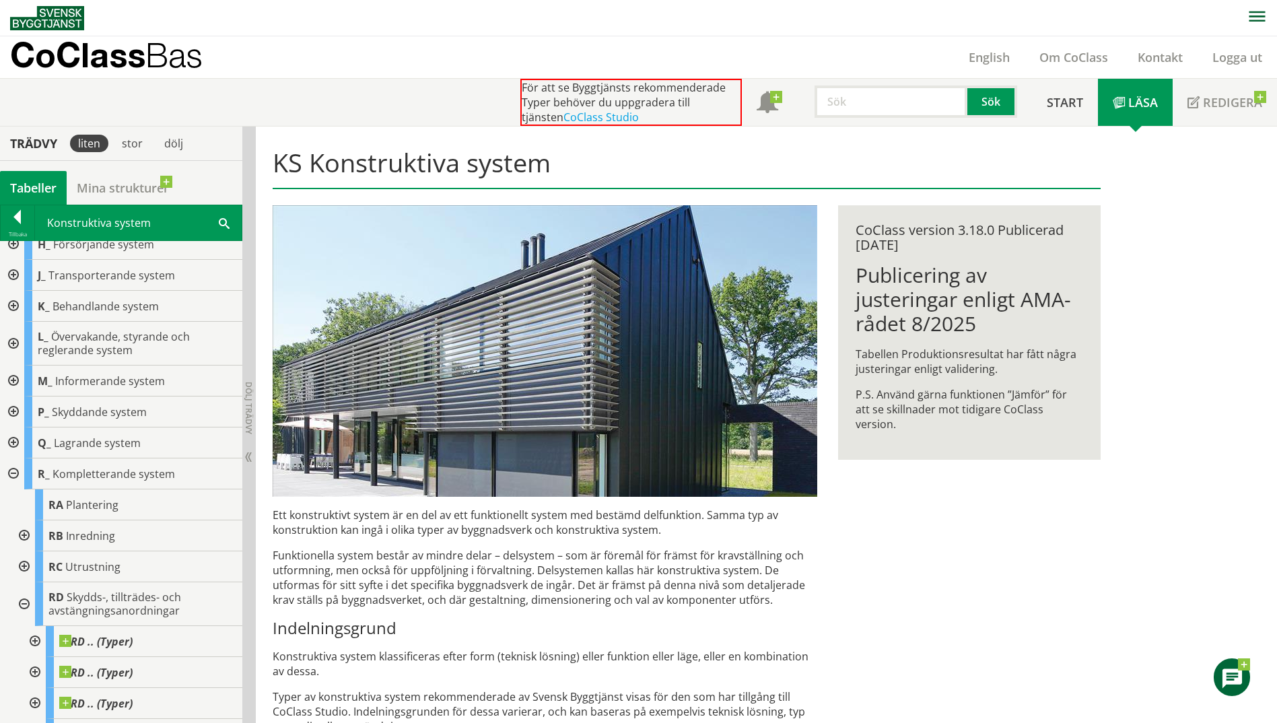
click at [36, 639] on div at bounding box center [34, 641] width 24 height 31
